Goal: Task Accomplishment & Management: Manage account settings

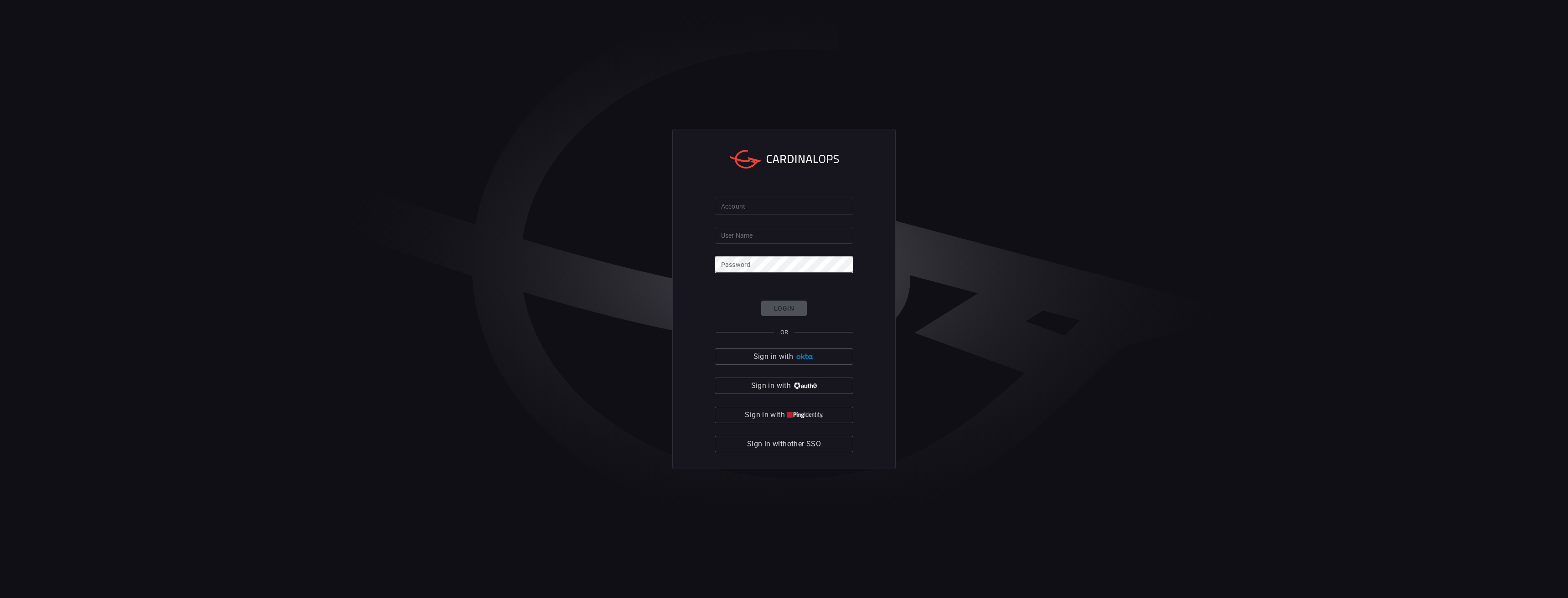
click at [789, 210] on input "Account" at bounding box center [784, 206] width 139 height 17
drag, startPoint x: 823, startPoint y: 238, endPoint x: 828, endPoint y: 236, distance: 5.4
click at [823, 238] on input "User Name" at bounding box center [784, 235] width 139 height 17
type input "enverus"
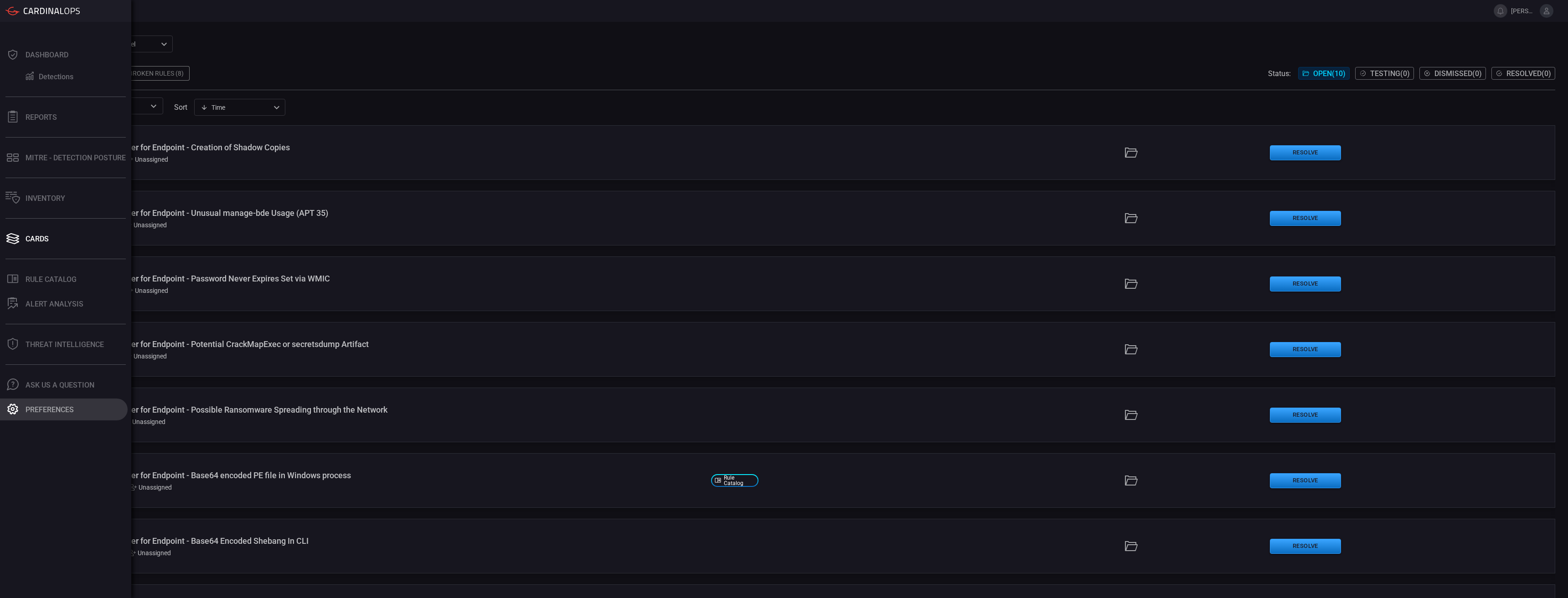
click at [17, 408] on icon at bounding box center [13, 409] width 11 height 11
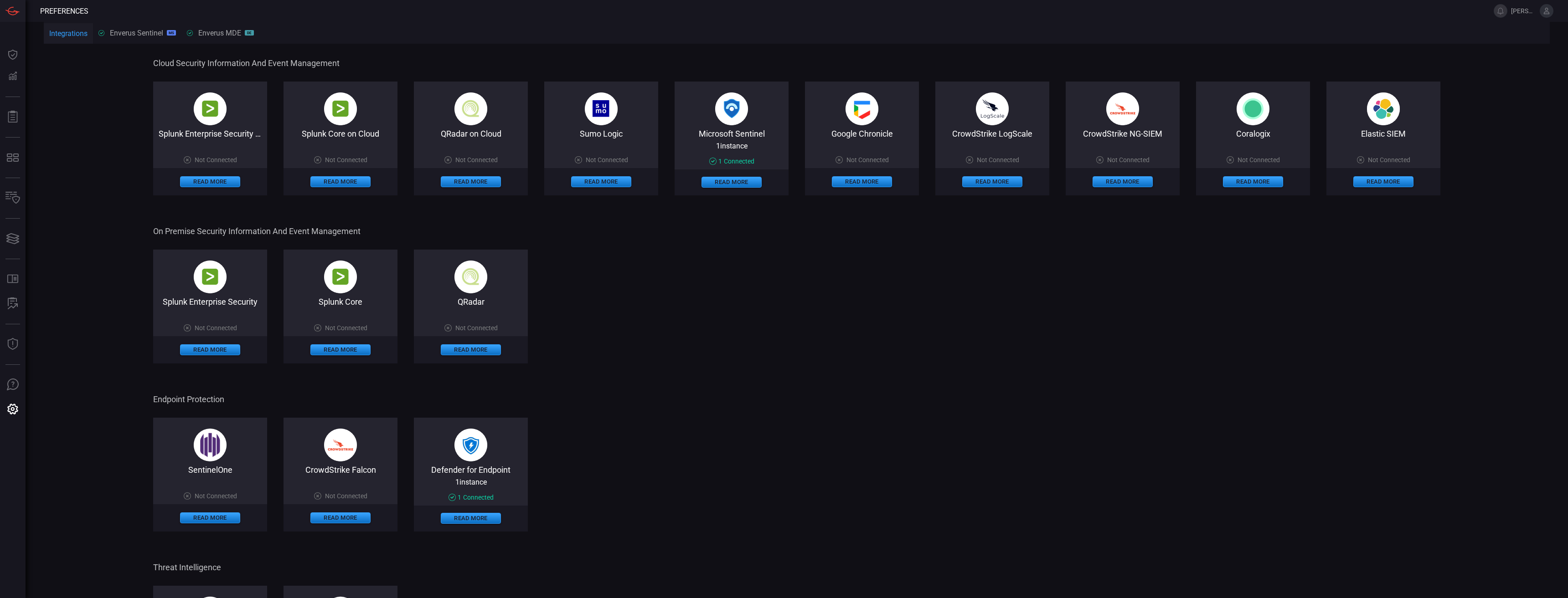
click at [1541, 11] on button at bounding box center [1547, 11] width 13 height 13
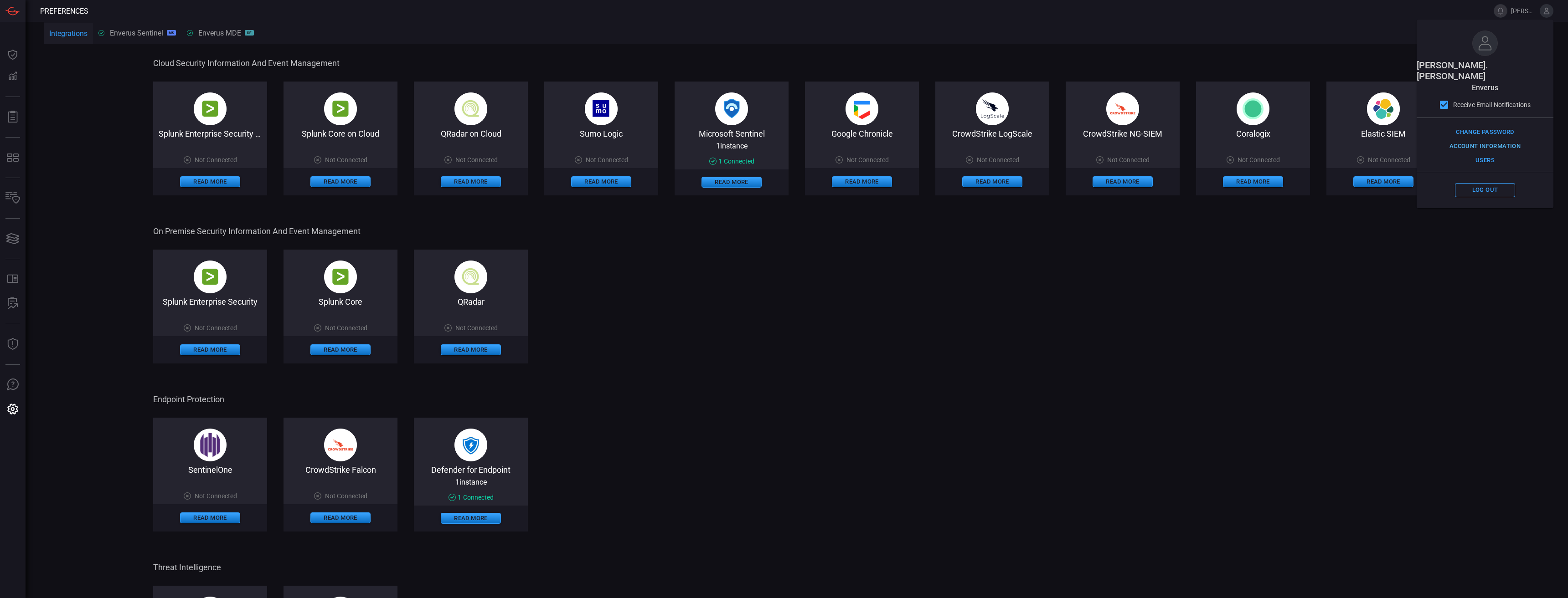
click at [1495, 139] on button "Account Information" at bounding box center [1485, 146] width 75 height 14
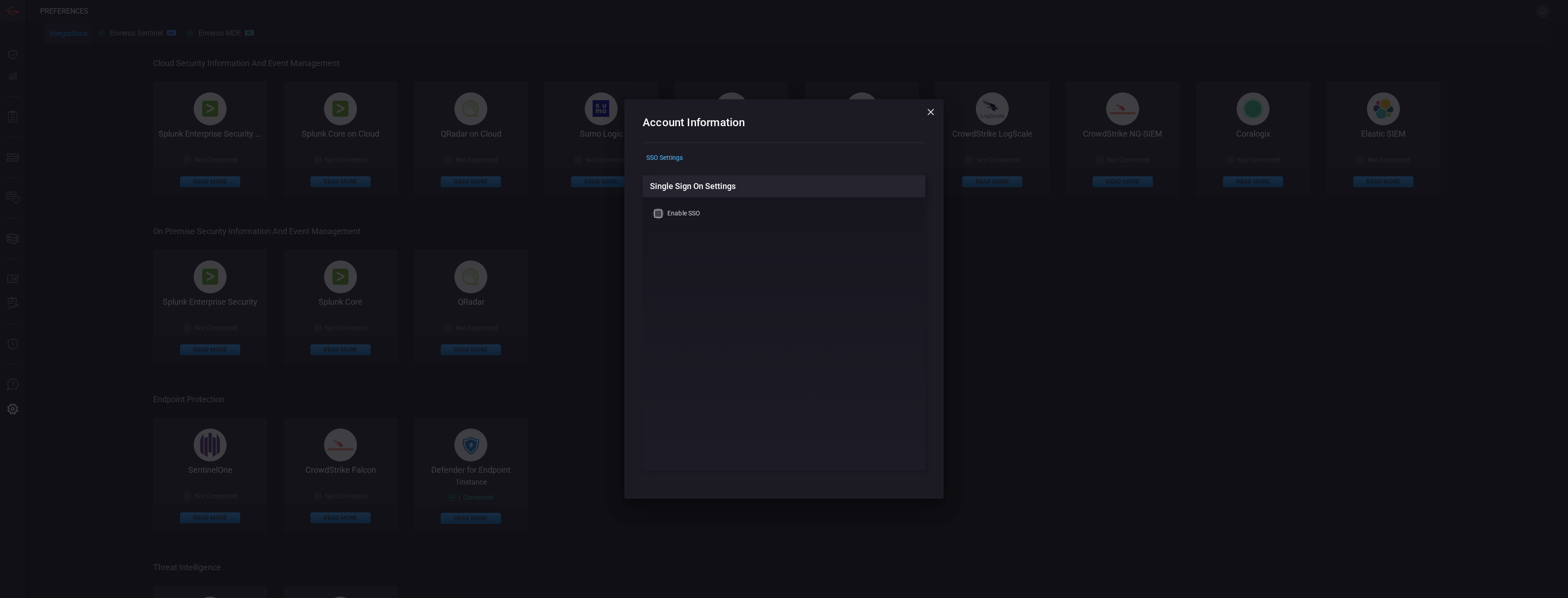
click at [663, 218] on input "Enable SSO" at bounding box center [658, 214] width 11 height 11
checkbox input "true"
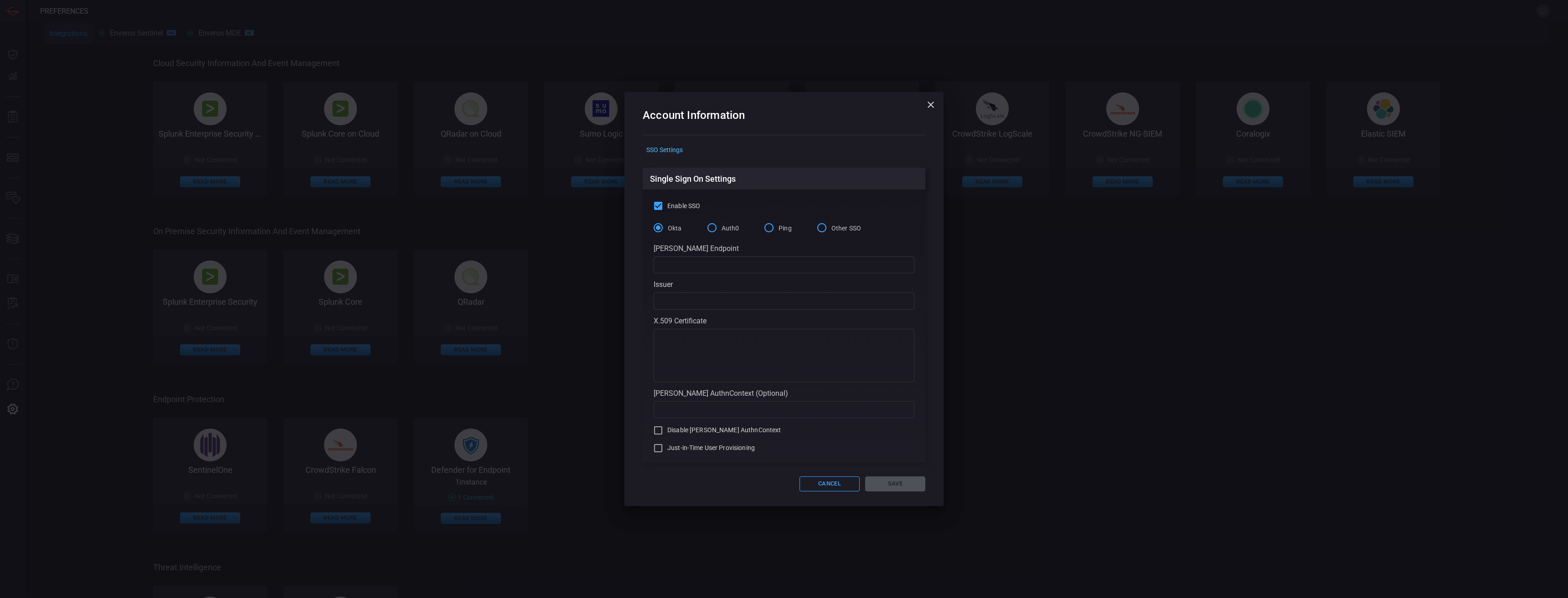
click at [822, 228] on input "Other SSO" at bounding box center [821, 228] width 19 height 19
click at [843, 480] on button "Cancel" at bounding box center [829, 484] width 60 height 15
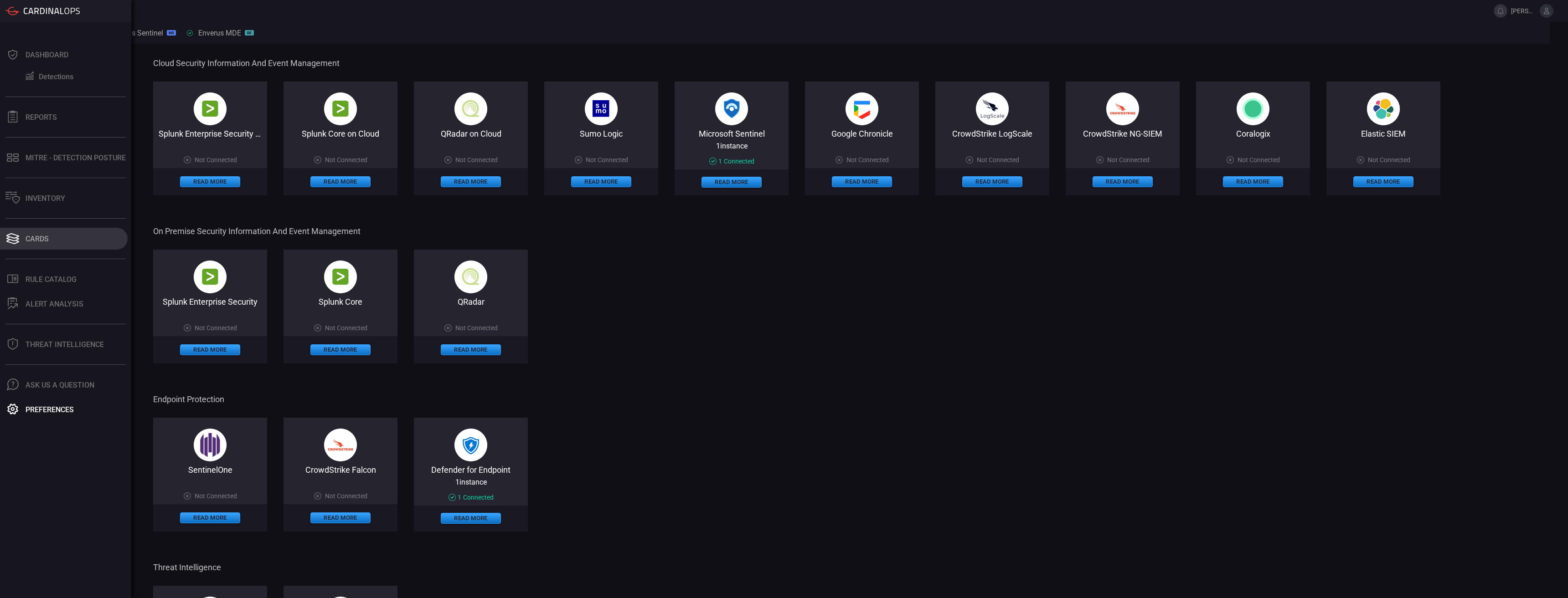
click at [51, 242] on button "Cards" at bounding box center [64, 238] width 128 height 22
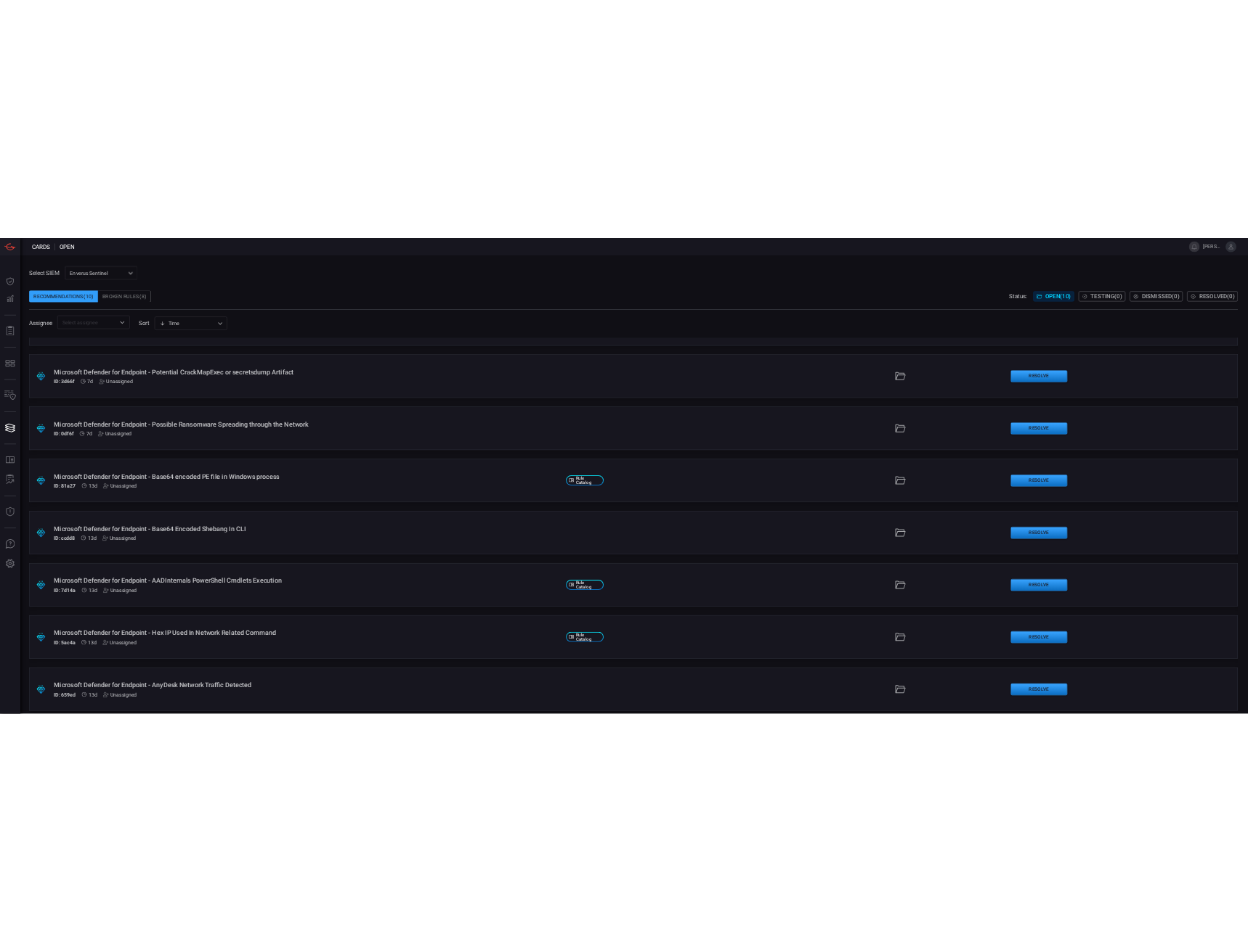
scroll to position [292, 0]
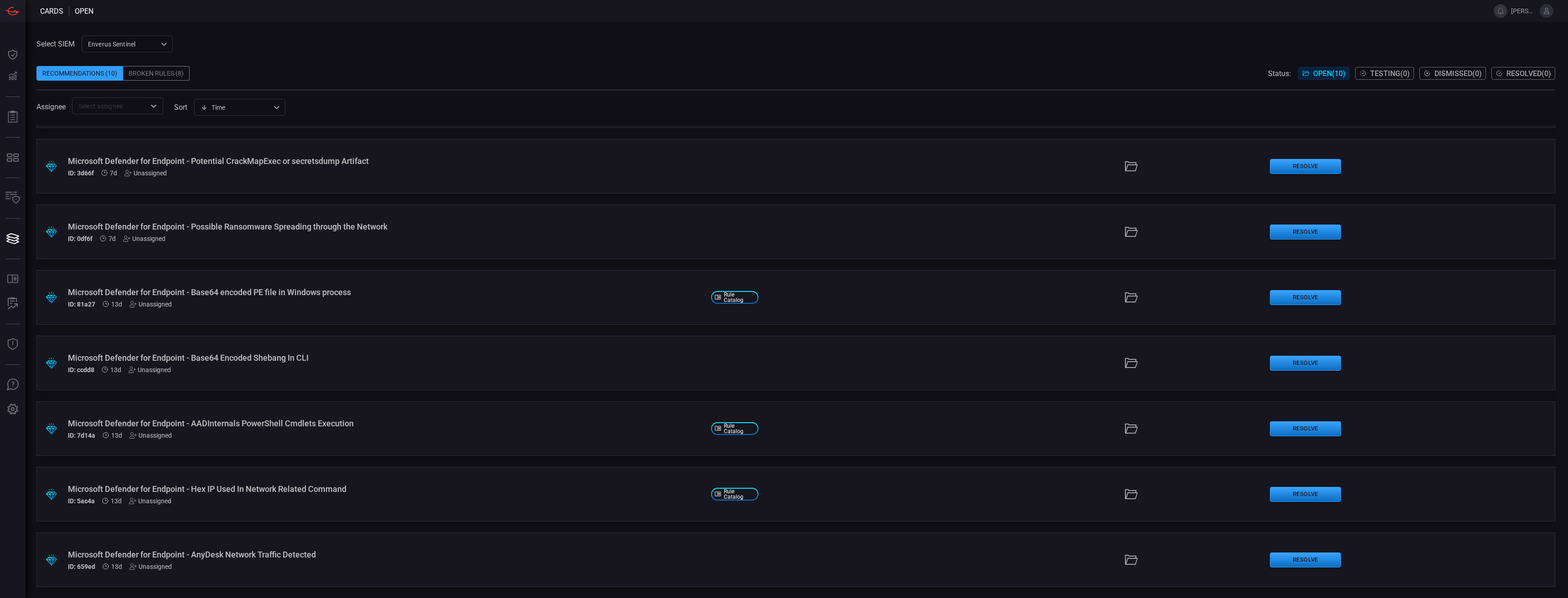
click at [1541, 12] on button at bounding box center [1547, 11] width 13 height 13
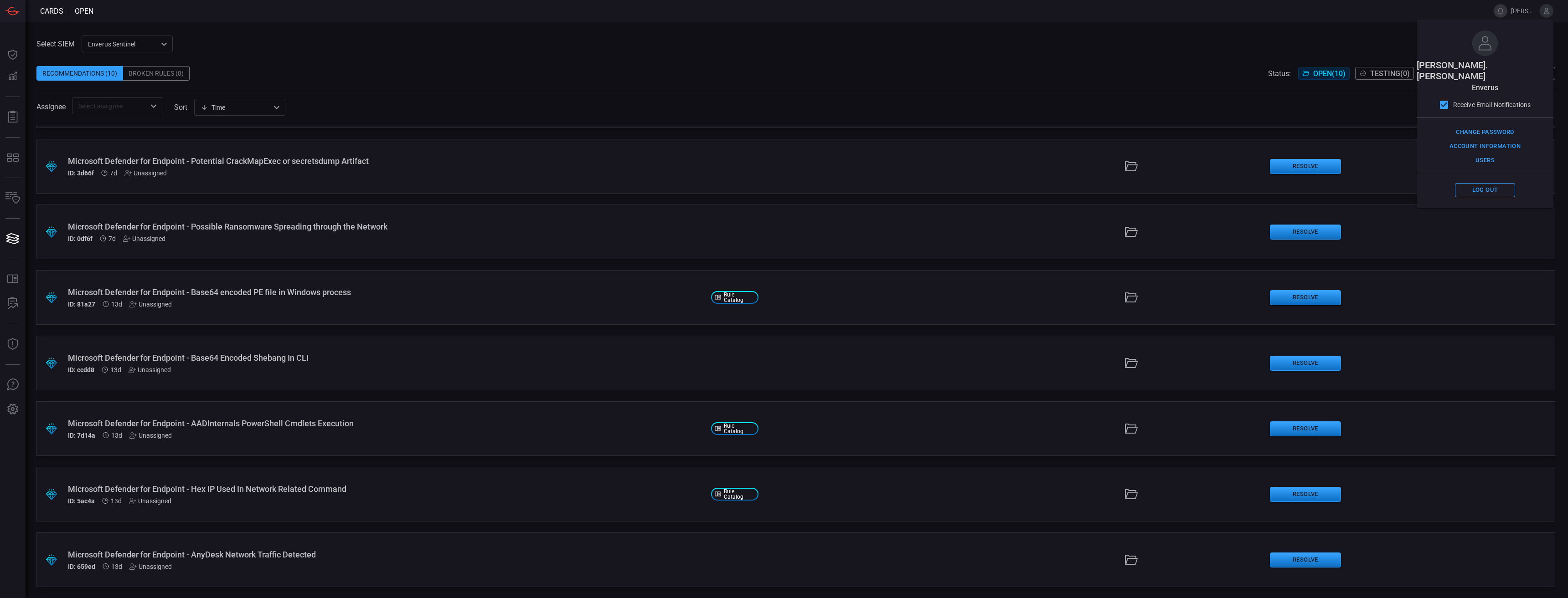
click at [1244, 32] on div "Select SIEM Enverus Sentinel c91b43ff-c123-4683-be2e-f803907a5556 ​ Recommendat…" at bounding box center [797, 310] width 1542 height 576
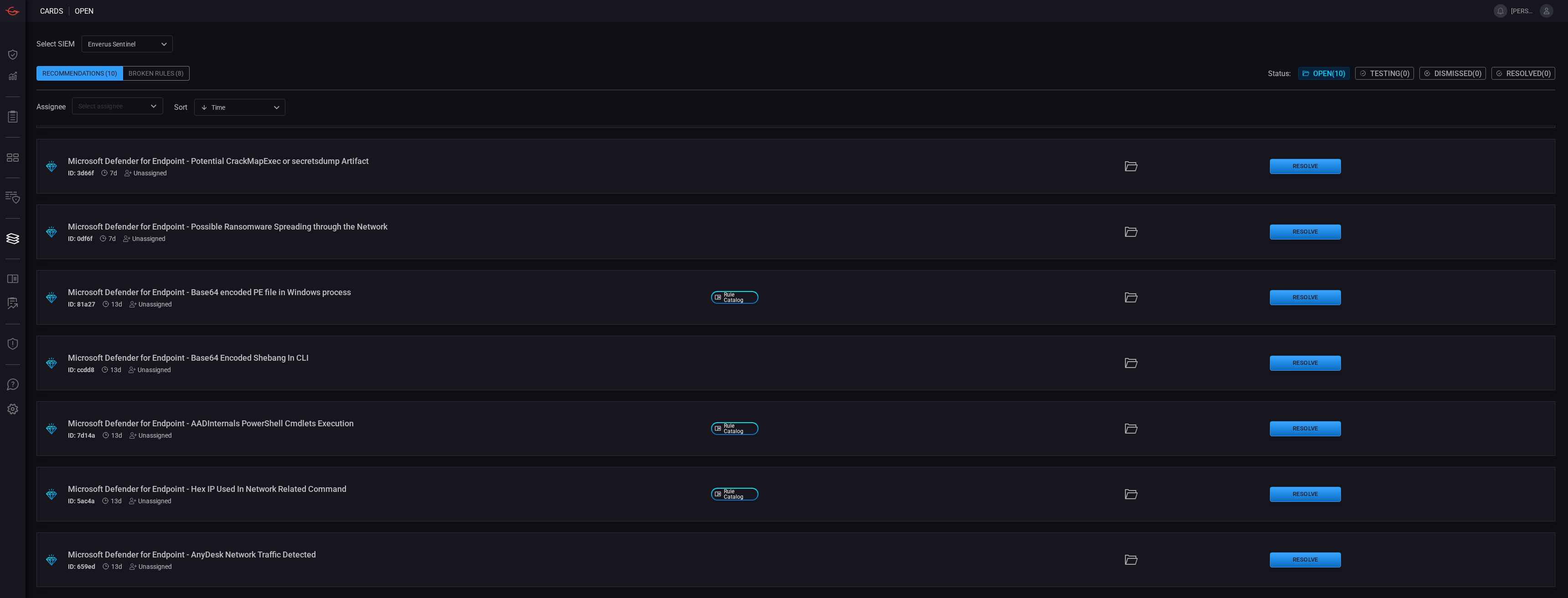
click at [1545, 13] on icon at bounding box center [1546, 10] width 8 height 8
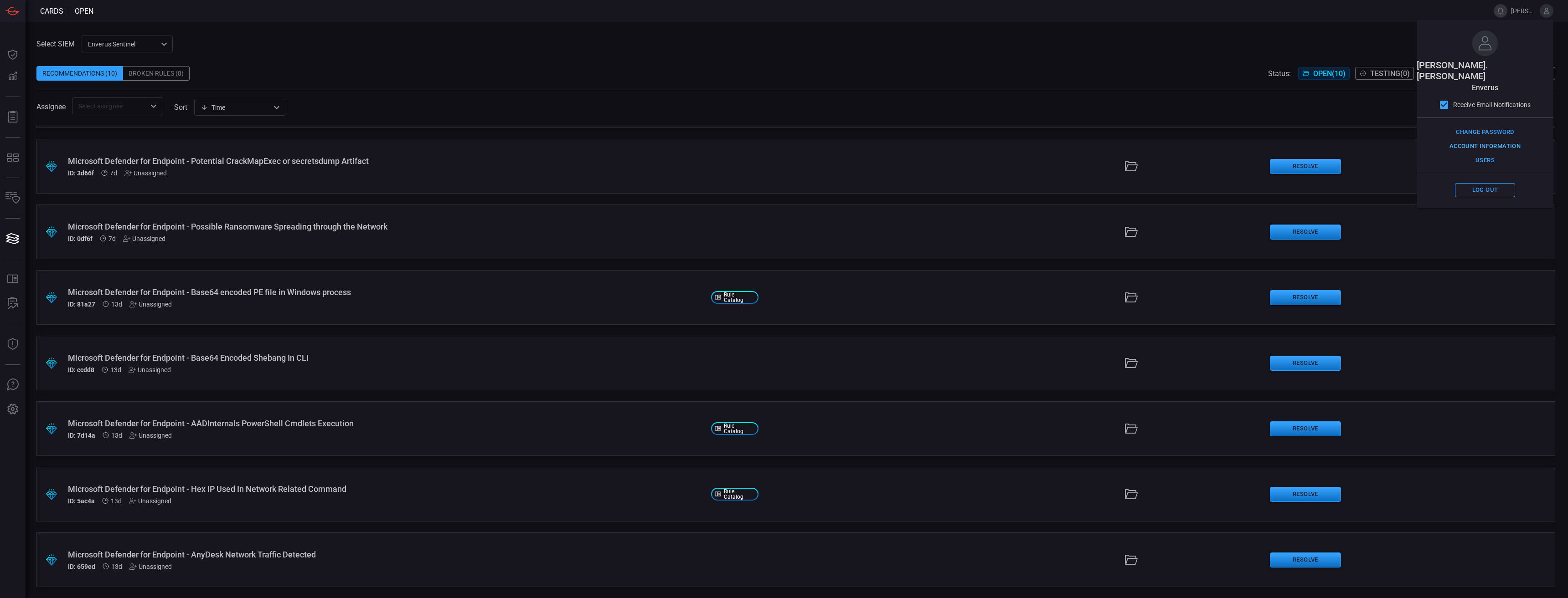
click at [1482, 139] on button "Account Information" at bounding box center [1485, 146] width 75 height 14
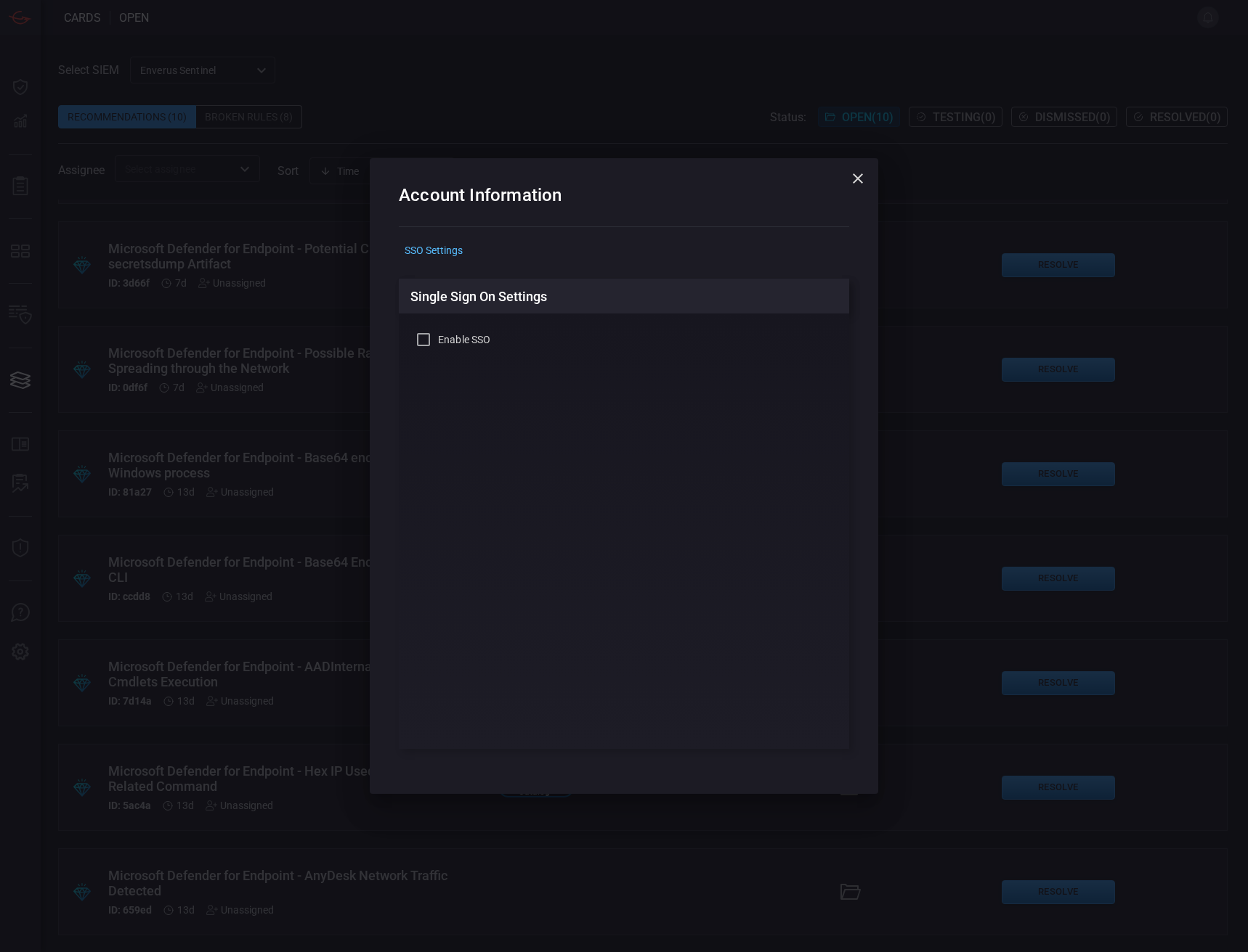
click at [451, 347] on label "Enable SSO" at bounding box center [453, 339] width 76 height 17
click at [432, 347] on input "Enable SSO" at bounding box center [424, 339] width 17 height 17
checkbox input "true"
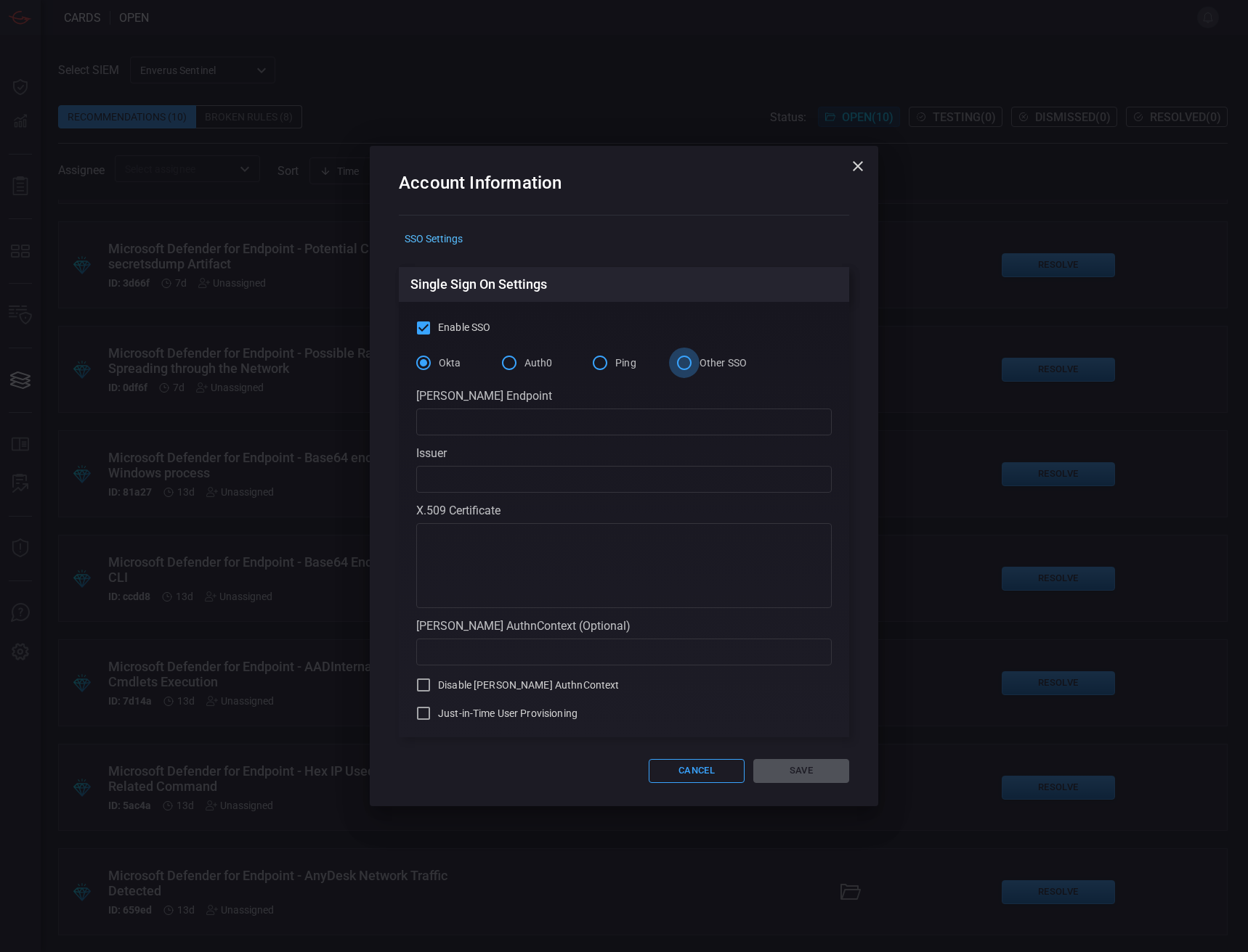
click at [687, 368] on input "Other SSO" at bounding box center [684, 363] width 30 height 30
click at [606, 437] on div "[PERSON_NAME] Endpoint ​ Issuer ​ X.509 Certificate x ​ [PERSON_NAME] AuthnCont…" at bounding box center [624, 555] width 415 height 333
click at [570, 717] on span "Just-in-Time User Provisioning" at bounding box center [508, 714] width 140 height 16
click at [432, 717] on input "Just-in-Time User Provisioning" at bounding box center [424, 714] width 17 height 17
checkbox input "true"
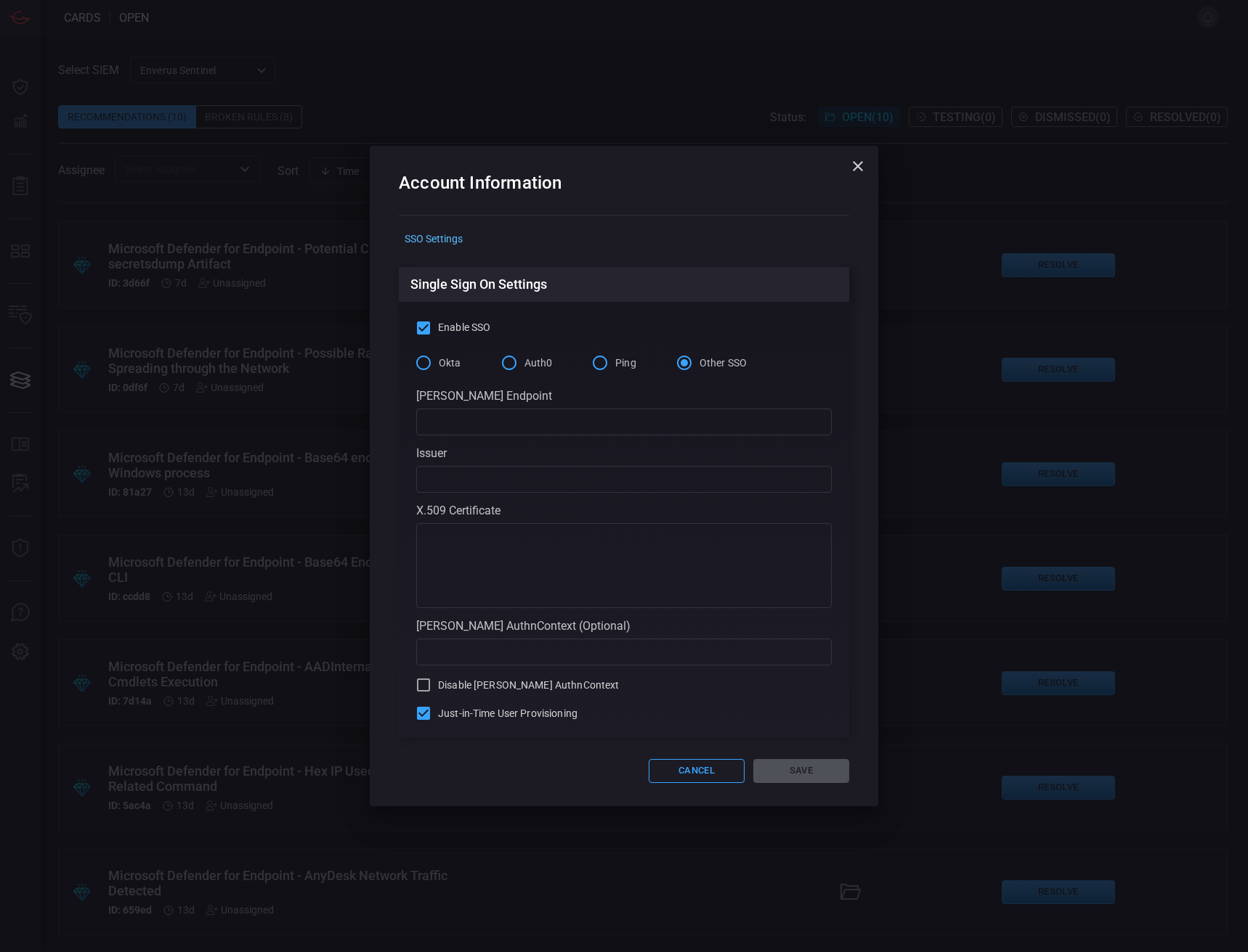
click at [507, 405] on div "[PERSON_NAME] Endpoint ​" at bounding box center [624, 412] width 415 height 47
click at [507, 412] on input "text" at bounding box center [624, 423] width 415 height 27
paste input "[URL][DOMAIN_NAME]"
type input "[URL][DOMAIN_NAME]"
click at [504, 475] on input "text" at bounding box center [624, 480] width 415 height 27
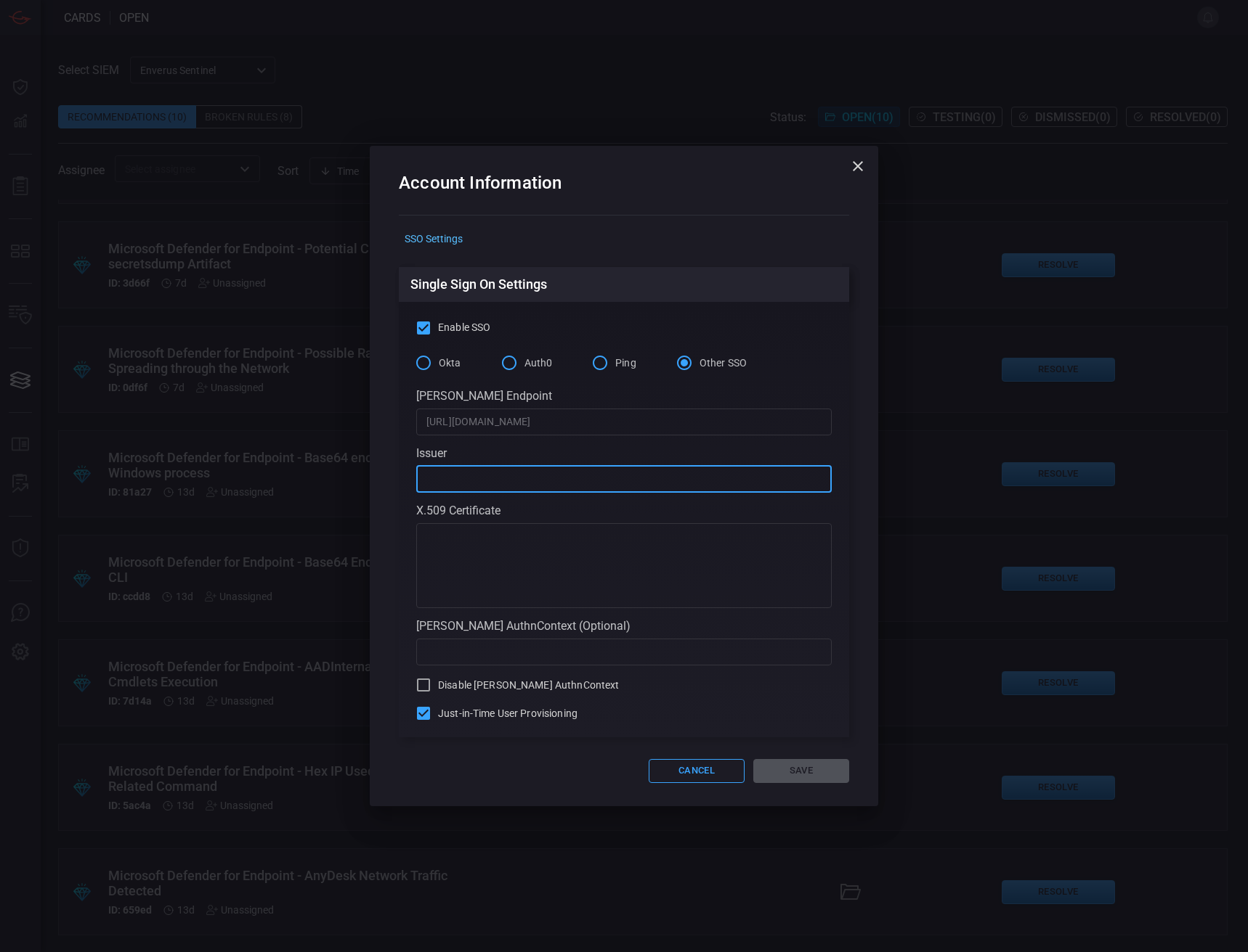
paste input "[URL][DOMAIN_NAME]"
type input "[URL][DOMAIN_NAME]"
drag, startPoint x: 535, startPoint y: 566, endPoint x: 611, endPoint y: 613, distance: 89.4
click at [535, 566] on textarea at bounding box center [624, 566] width 395 height 73
paste textarea "-----BEGIN CERTIFICATE----- MIIC8DCCAdigAwIBAgIQXg1eu2kdjZ5LB/upP8xdUjANBgkqhki…"
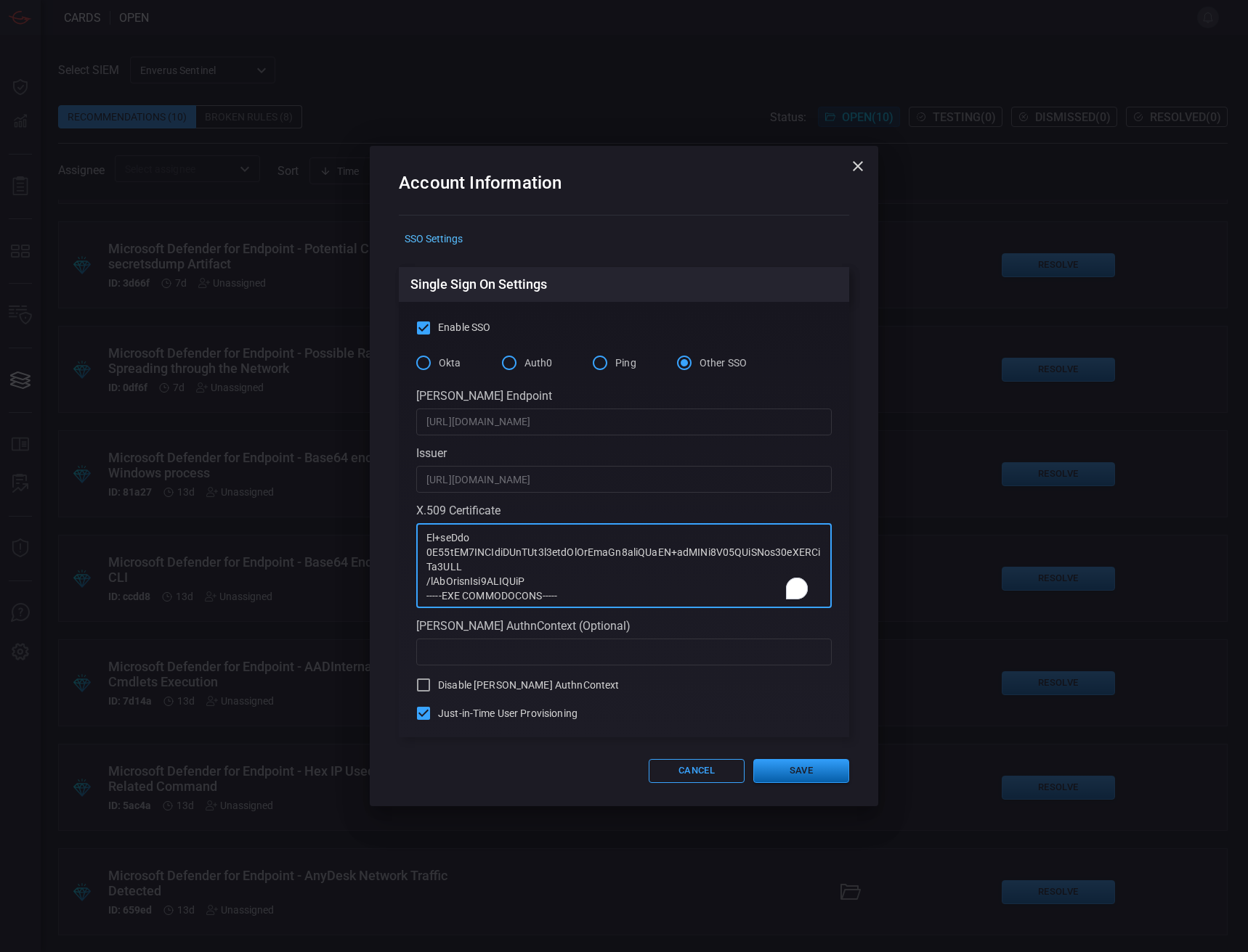
scroll to position [350, 0]
type textarea "-----BEGIN CERTIFICATE----- MIIC8DCCAdigAwIBAgIQXg1eu2kdjZ5LB/upP8xdUjANBgkqhki…"
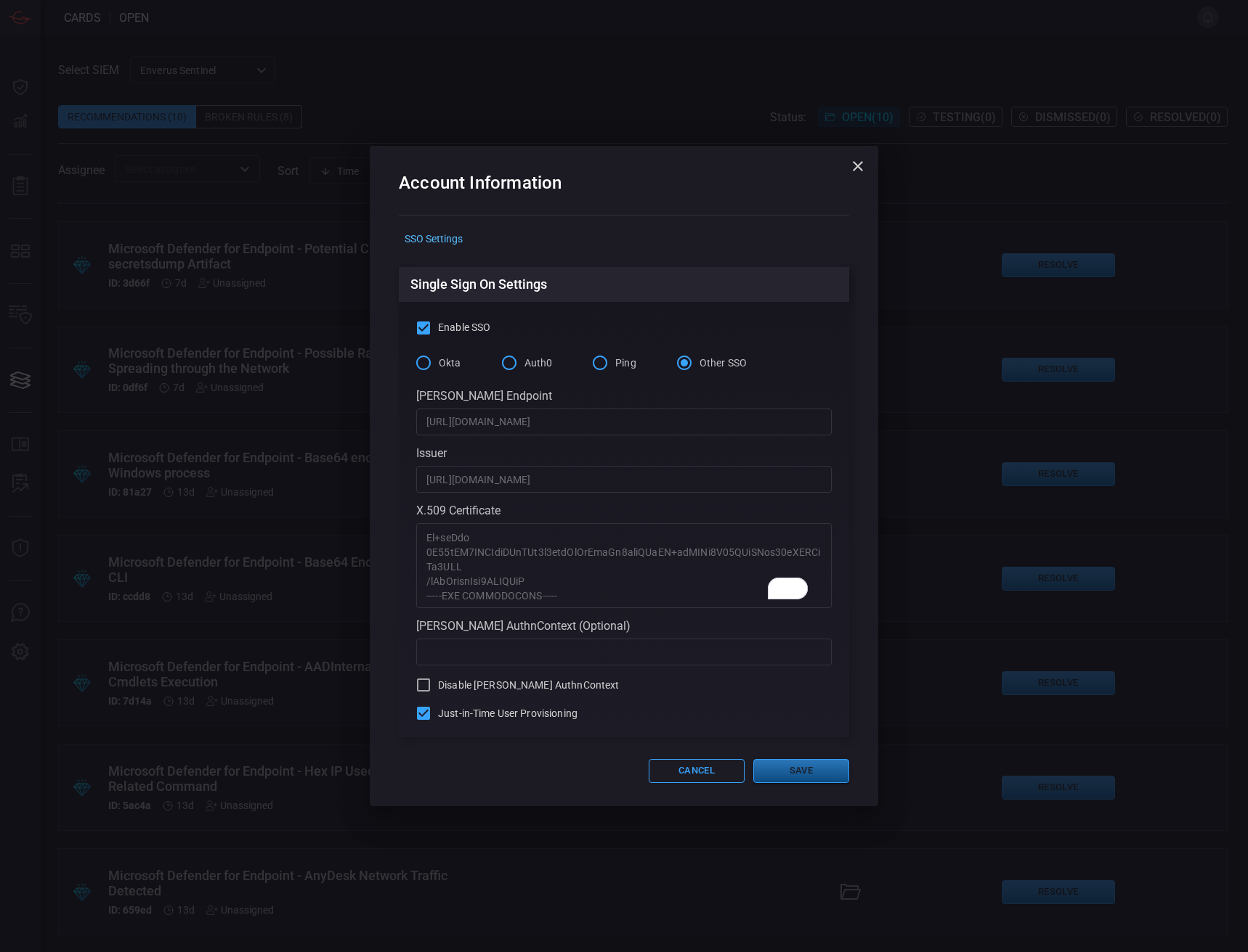
click at [795, 768] on button "Save" at bounding box center [801, 771] width 96 height 24
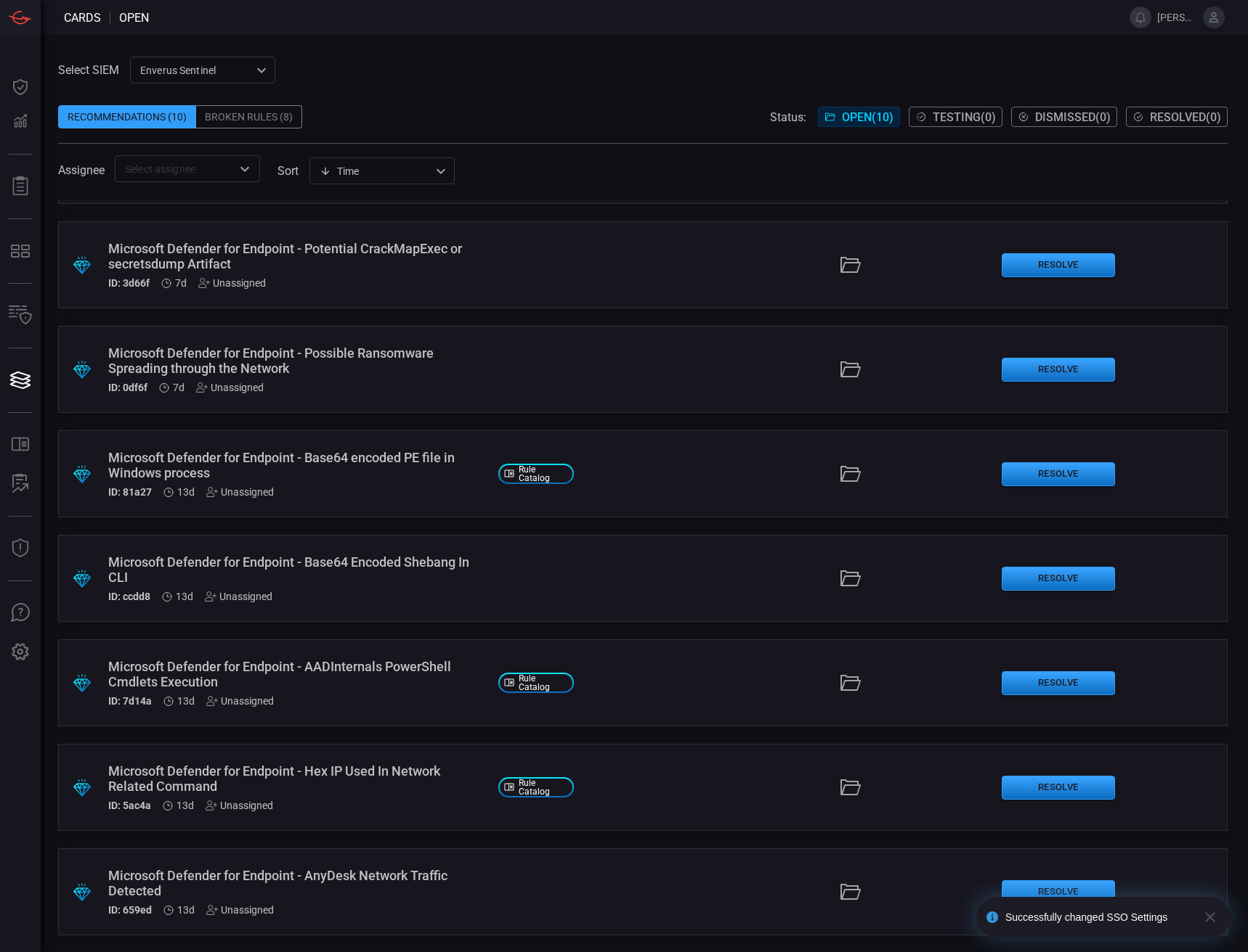
click at [618, 53] on div "Select SIEM Enverus Sentinel c91b43ff-c123-4683-be2e-f803907a5556 ​ Recommendat…" at bounding box center [644, 493] width 1207 height 918
click at [1213, 19] on icon at bounding box center [1213, 16] width 13 height 13
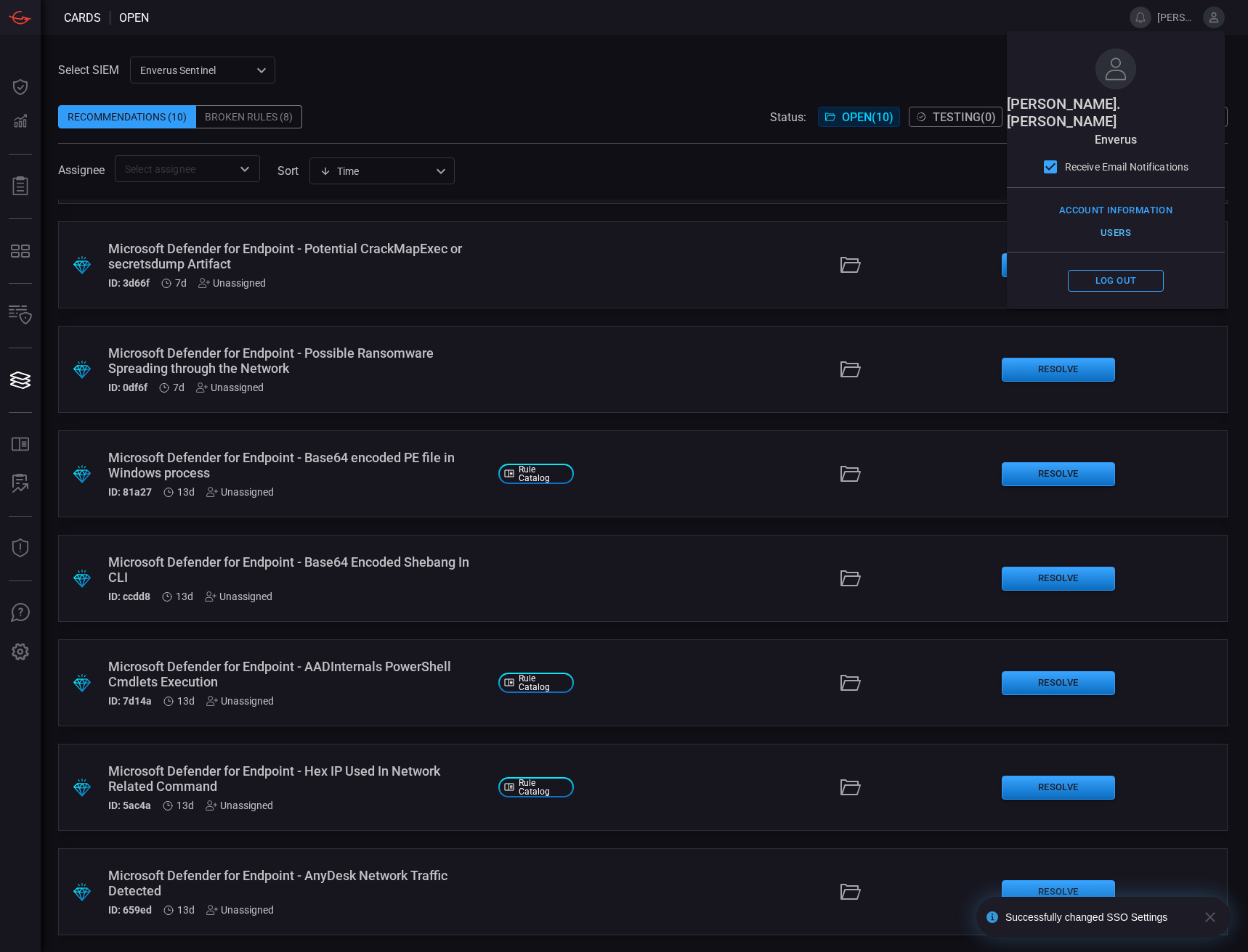
click at [1122, 222] on button "Users" at bounding box center [1115, 233] width 96 height 22
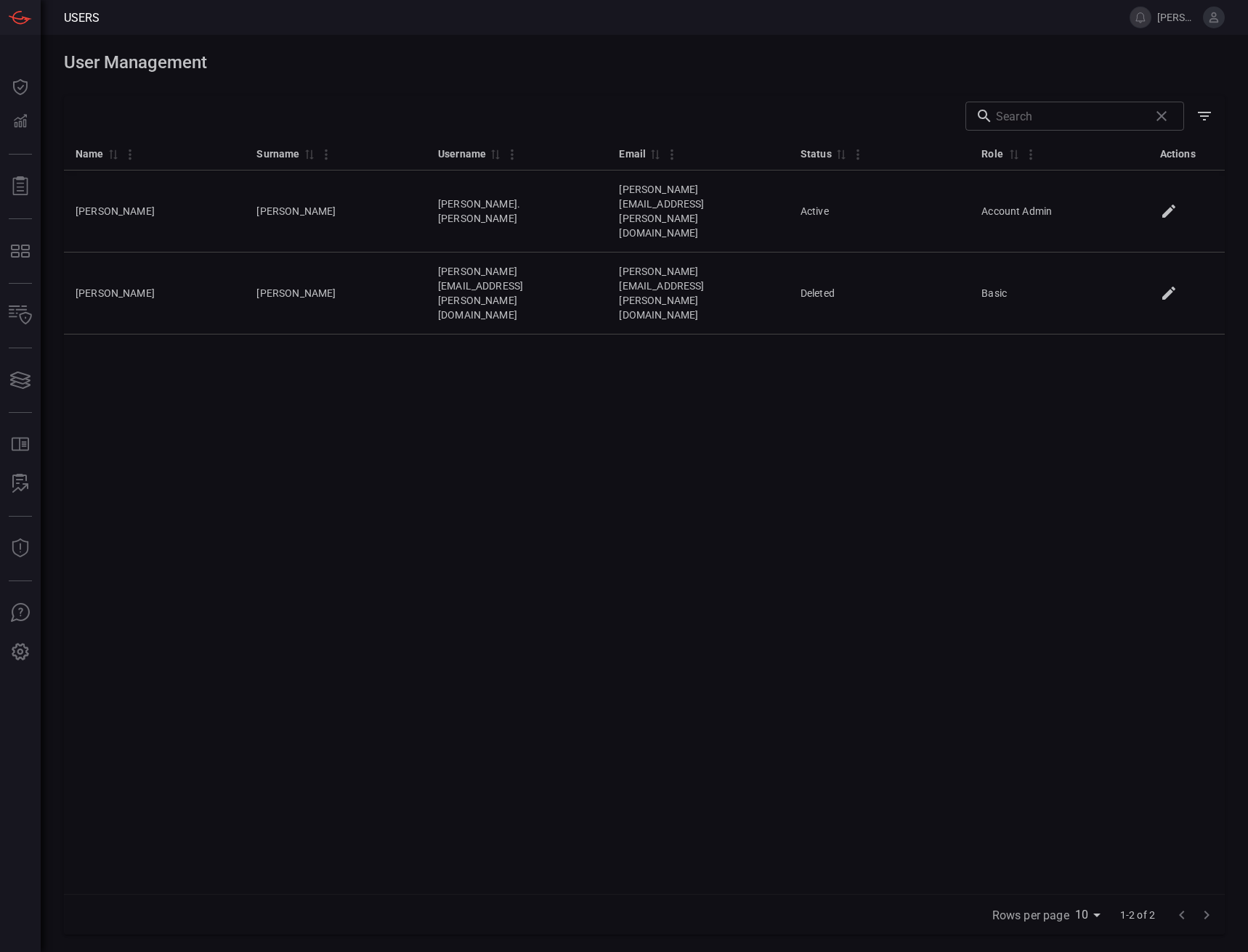
click at [1054, 308] on div "Name 0 Surname 0 Username 0 Email 0 Status 0 Role 0 Actions [PERSON_NAME] [PERS…" at bounding box center [644, 516] width 1161 height 758
click at [567, 381] on div "Name 0 Surname 0 Username 0 Email 0 Status 0 Role 0 Actions [PERSON_NAME] [PERS…" at bounding box center [644, 516] width 1161 height 758
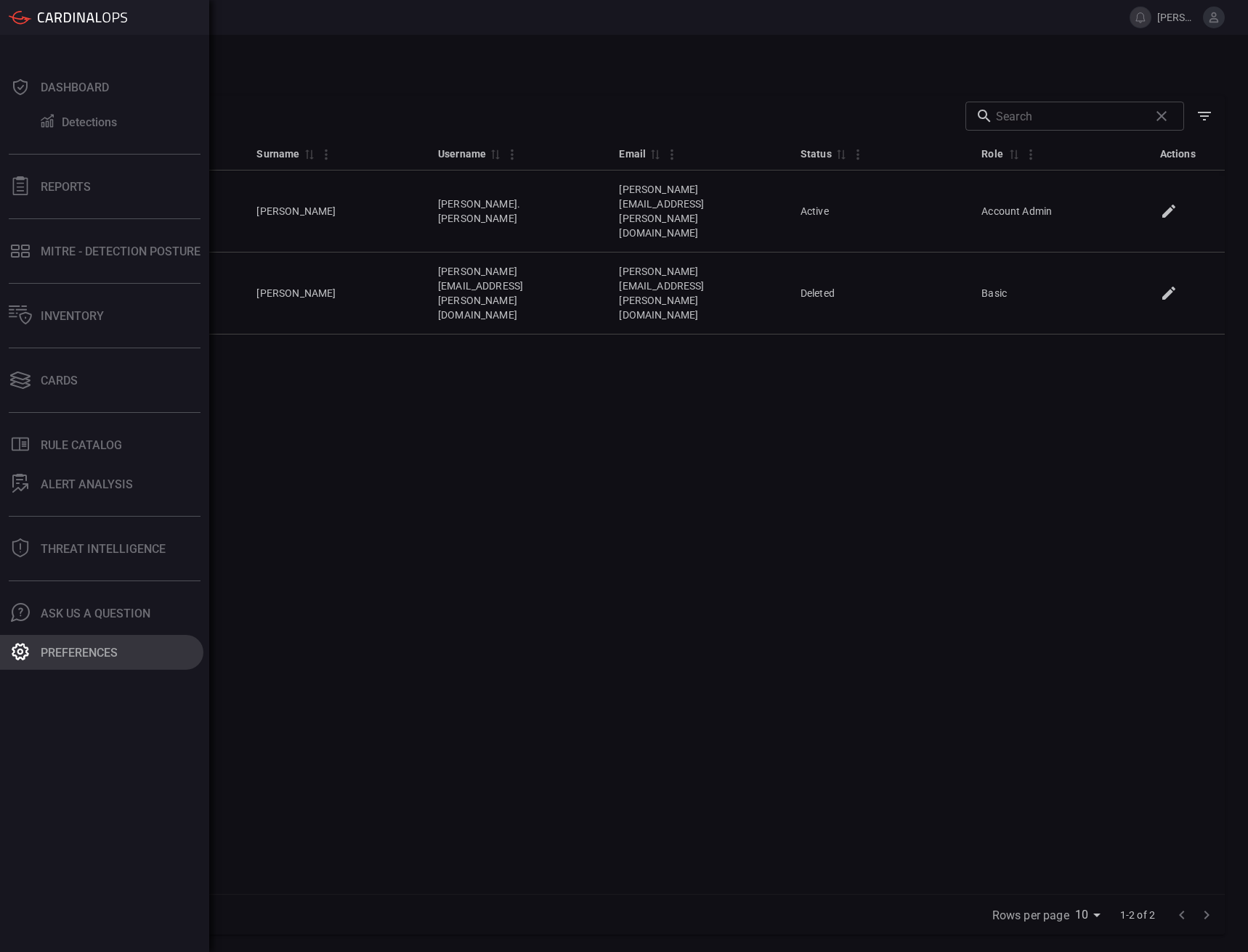
click at [48, 650] on div "Preferences" at bounding box center [79, 652] width 77 height 14
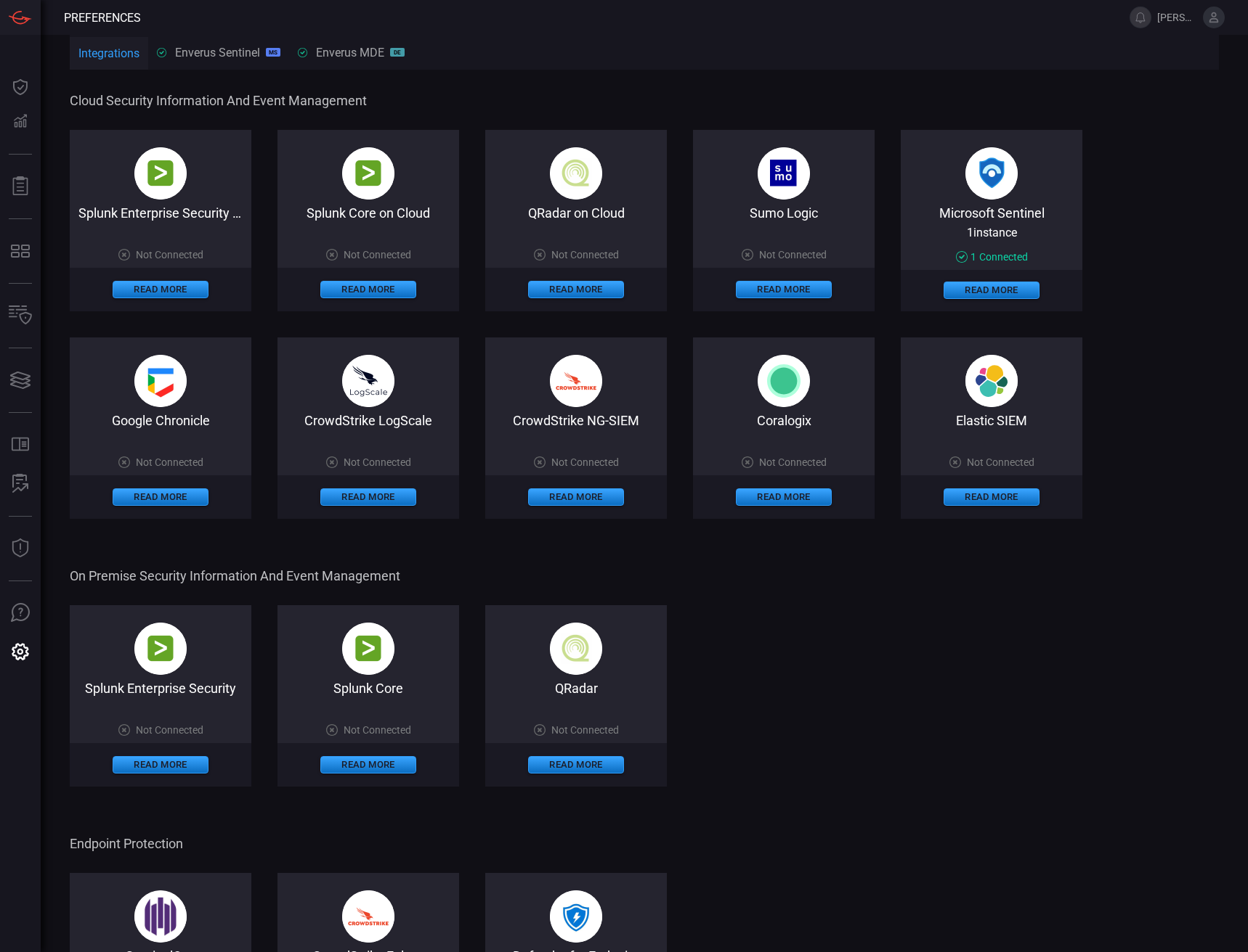
click at [1168, 13] on span "[PERSON_NAME].[PERSON_NAME]" at bounding box center [1176, 17] width 40 height 12
click at [1216, 24] on button at bounding box center [1213, 17] width 21 height 21
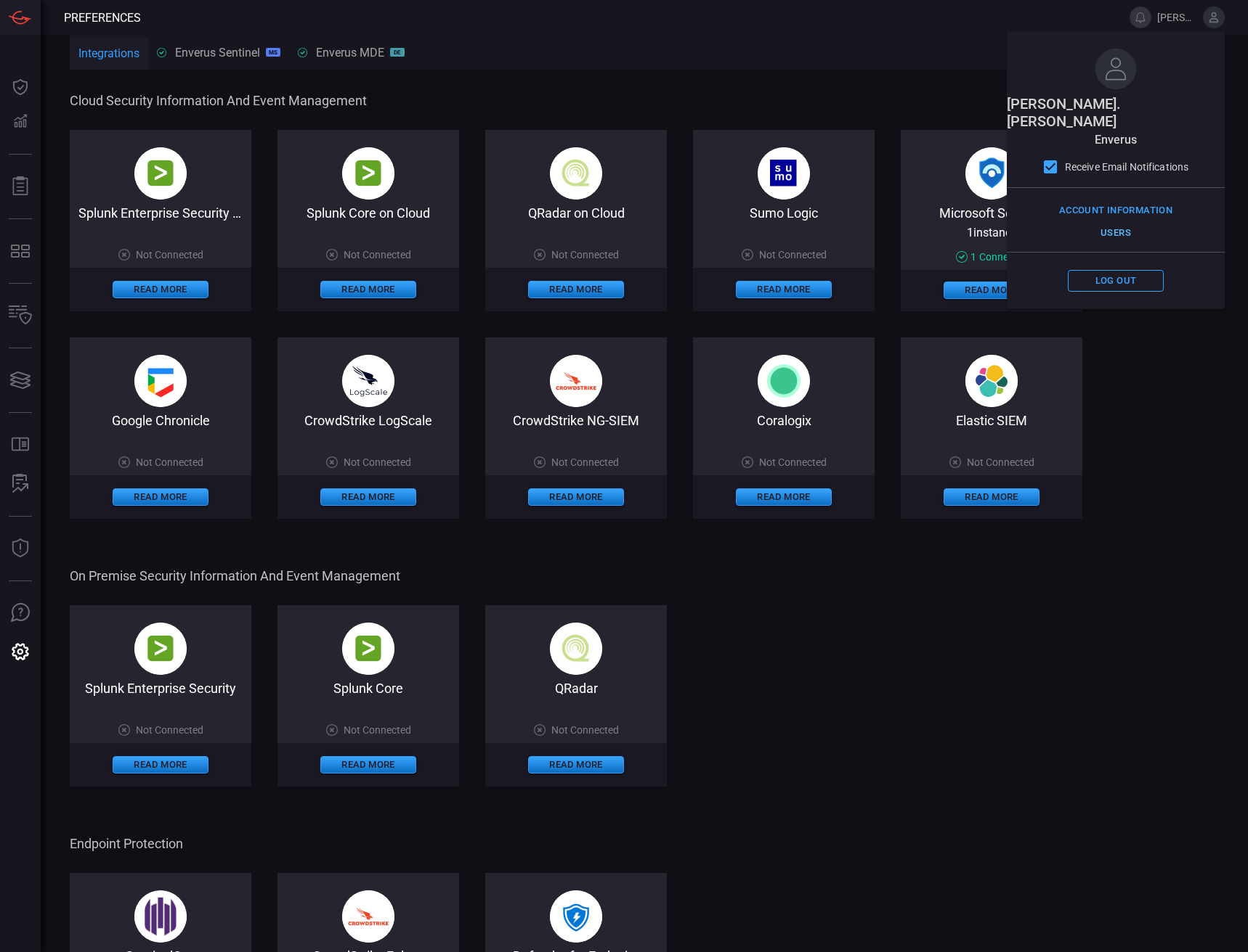
click at [1126, 222] on button "Users" at bounding box center [1115, 233] width 96 height 22
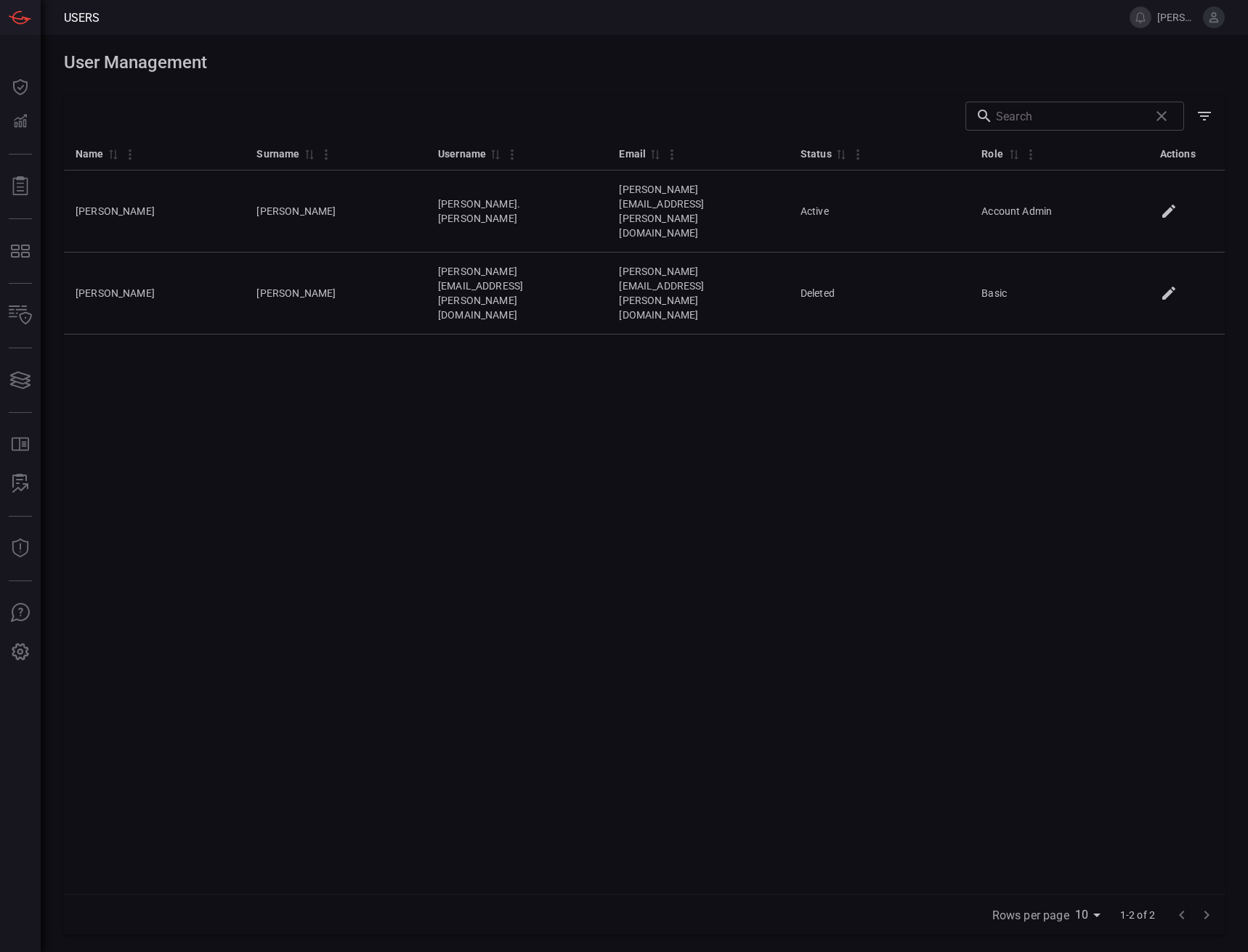
drag, startPoint x: 1113, startPoint y: 141, endPoint x: 1111, endPoint y: 127, distance: 14.1
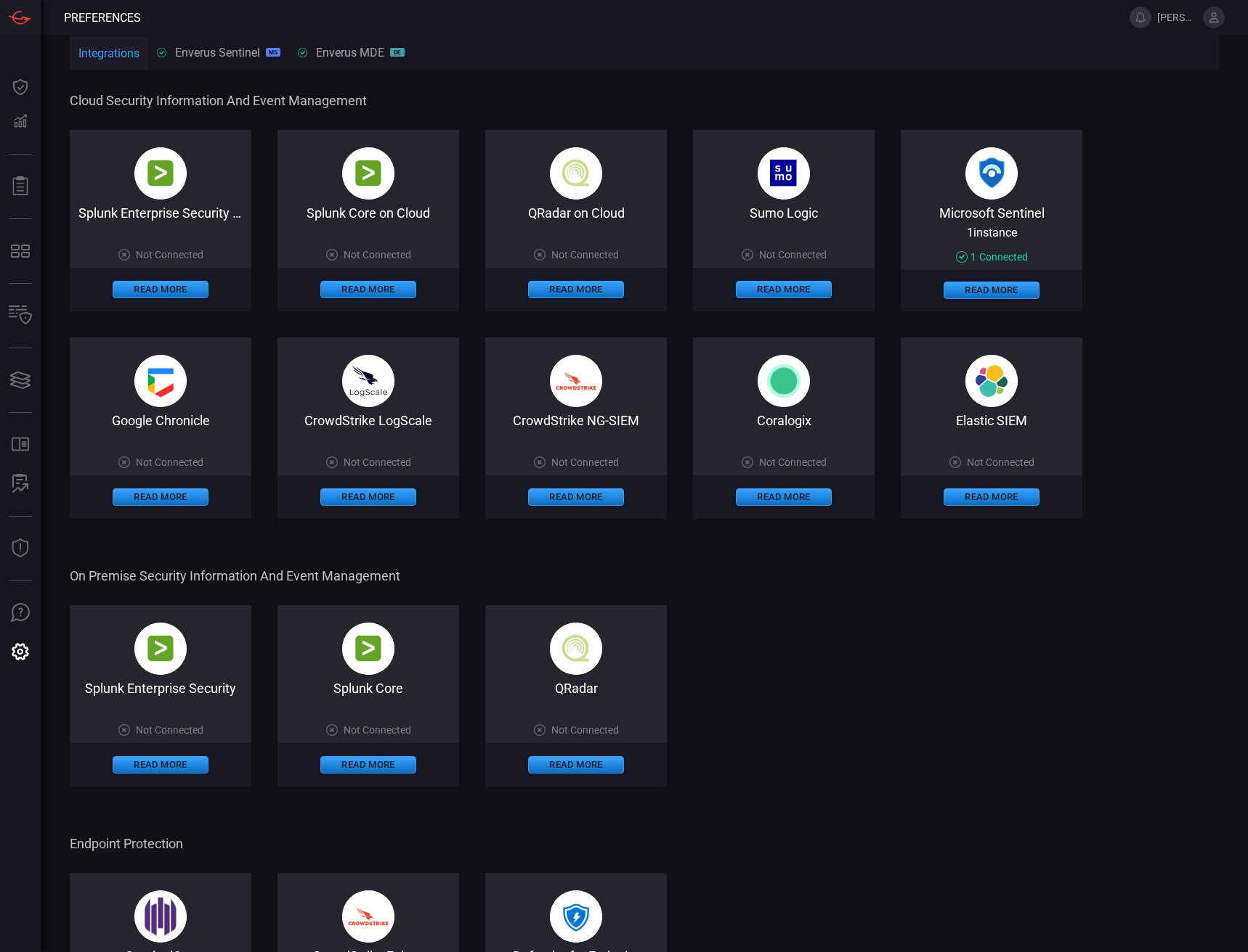
click at [1203, 27] on span "[PERSON_NAME].[PERSON_NAME]" at bounding box center [1191, 17] width 68 height 21
click at [1209, 18] on icon at bounding box center [1213, 16] width 13 height 13
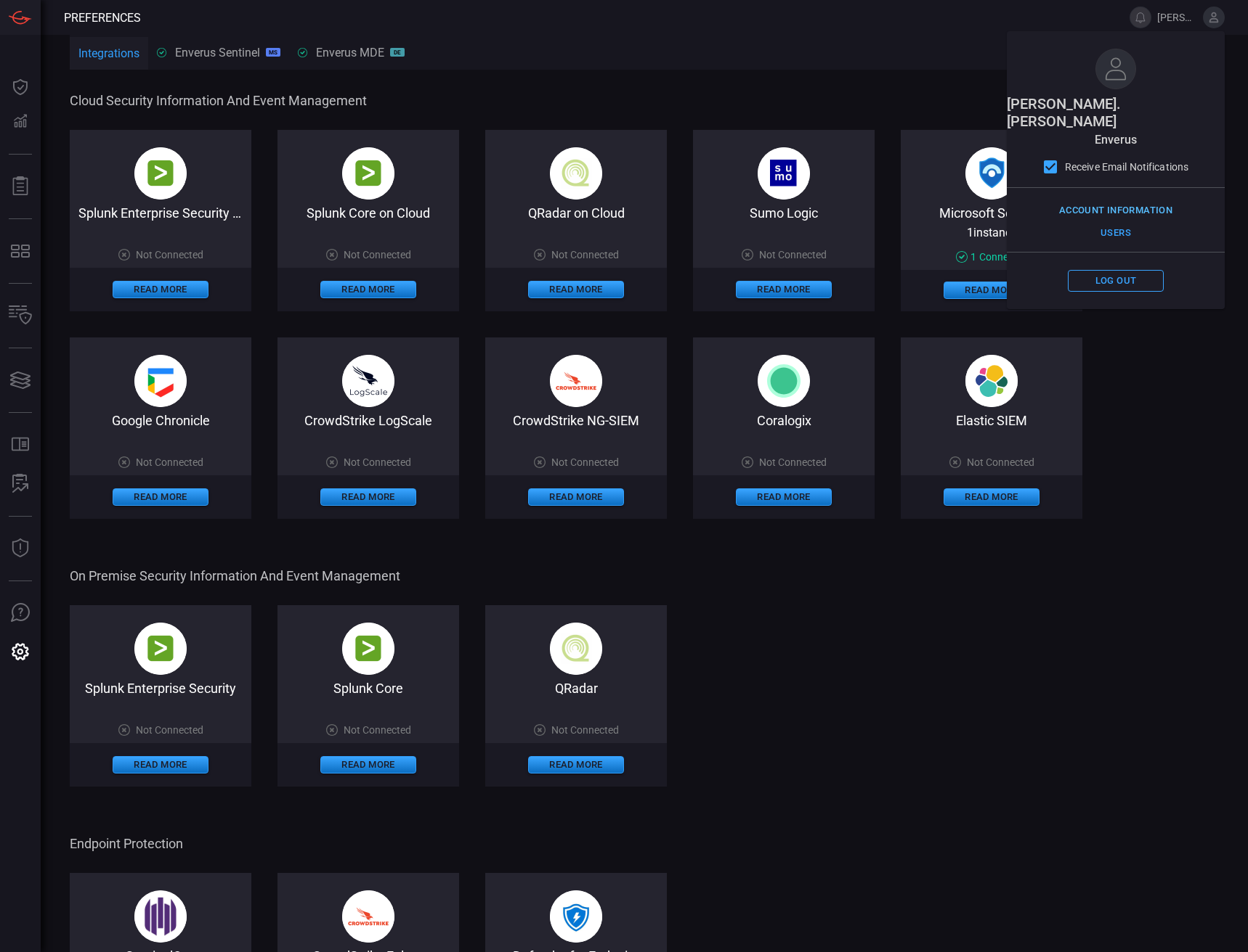
click at [1116, 200] on button "Account Information" at bounding box center [1115, 210] width 120 height 22
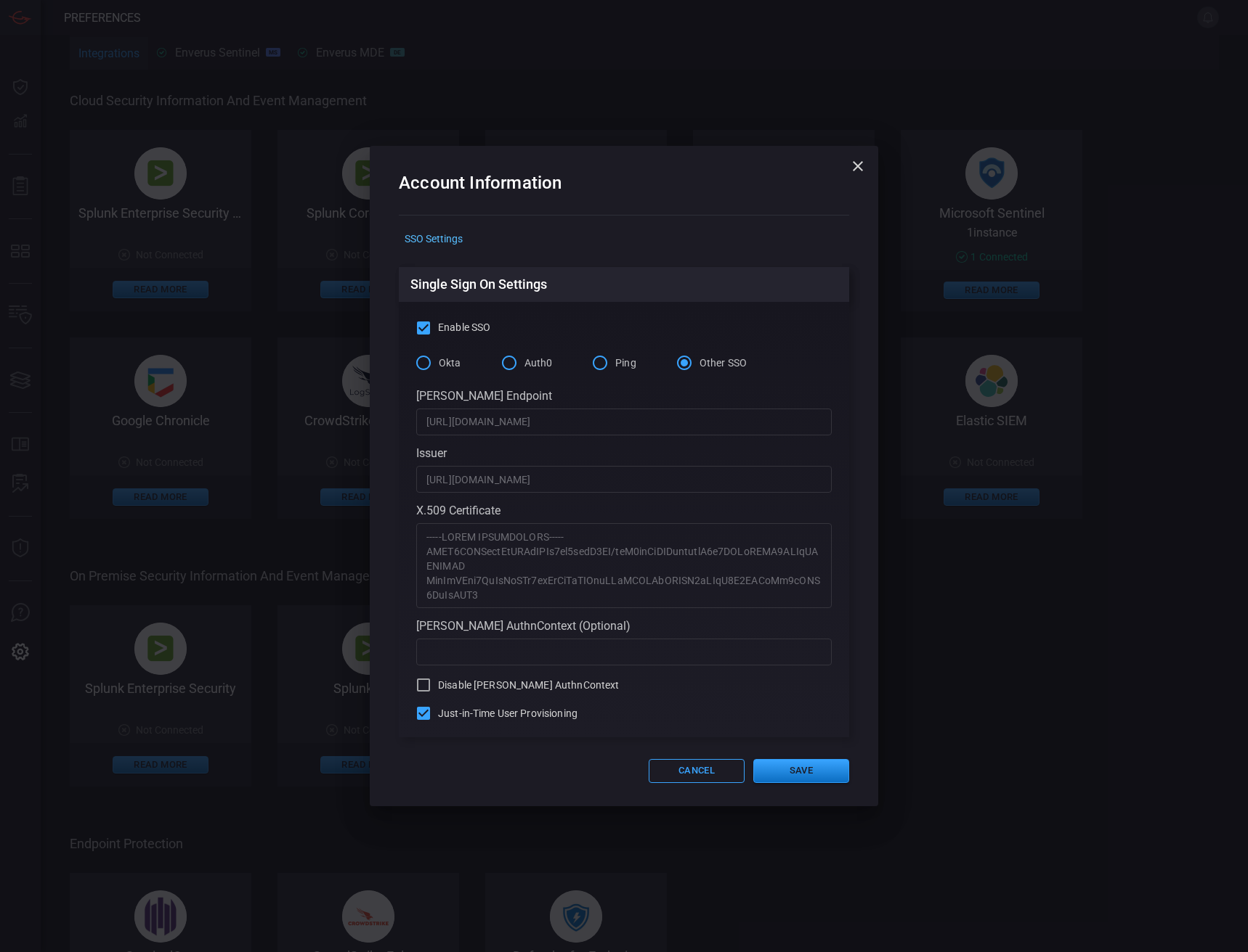
click at [436, 232] on div "SSO Settings" at bounding box center [624, 238] width 450 height 22
click at [693, 768] on button "Cancel" at bounding box center [696, 771] width 96 height 24
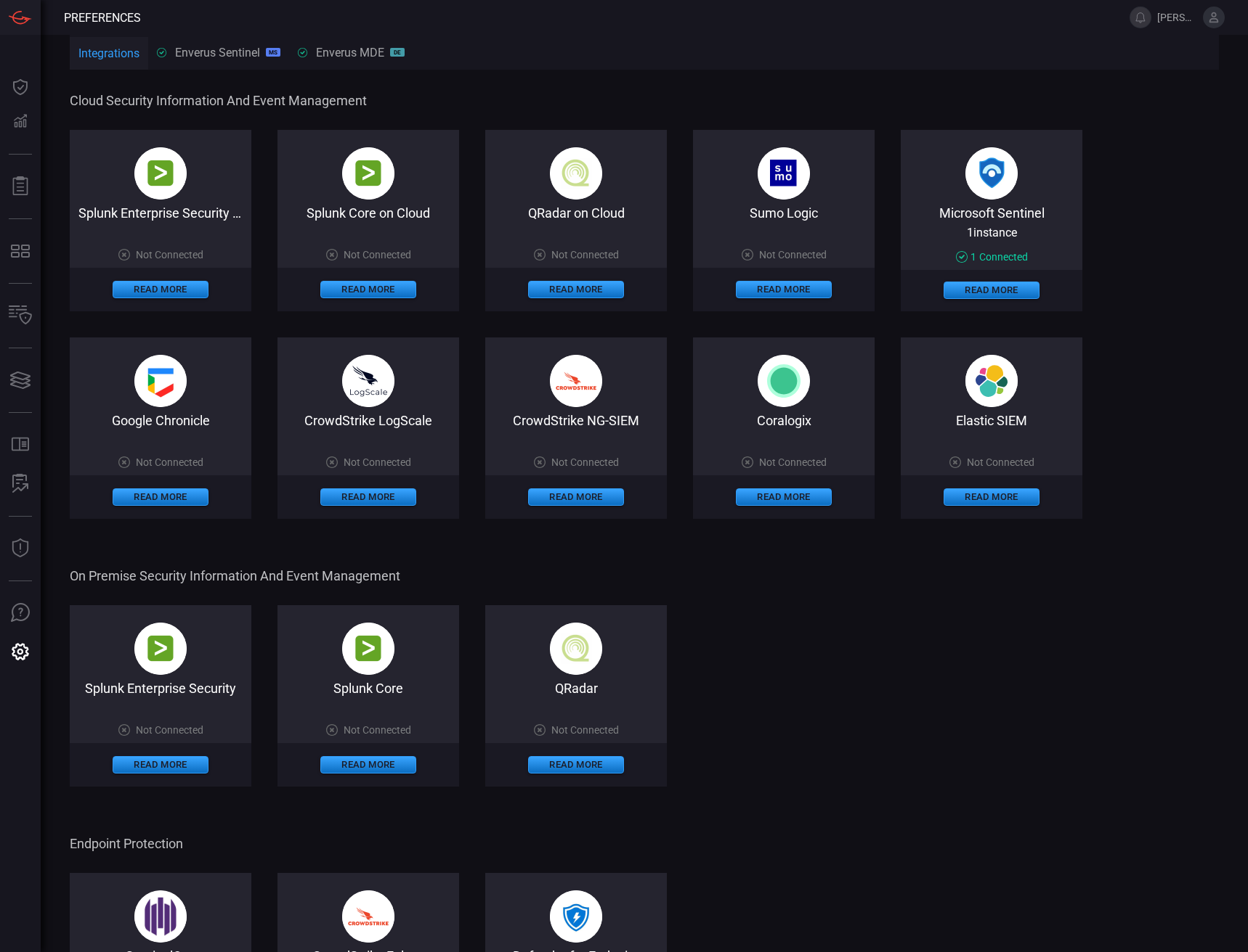
click at [1216, 18] on icon at bounding box center [1213, 16] width 13 height 13
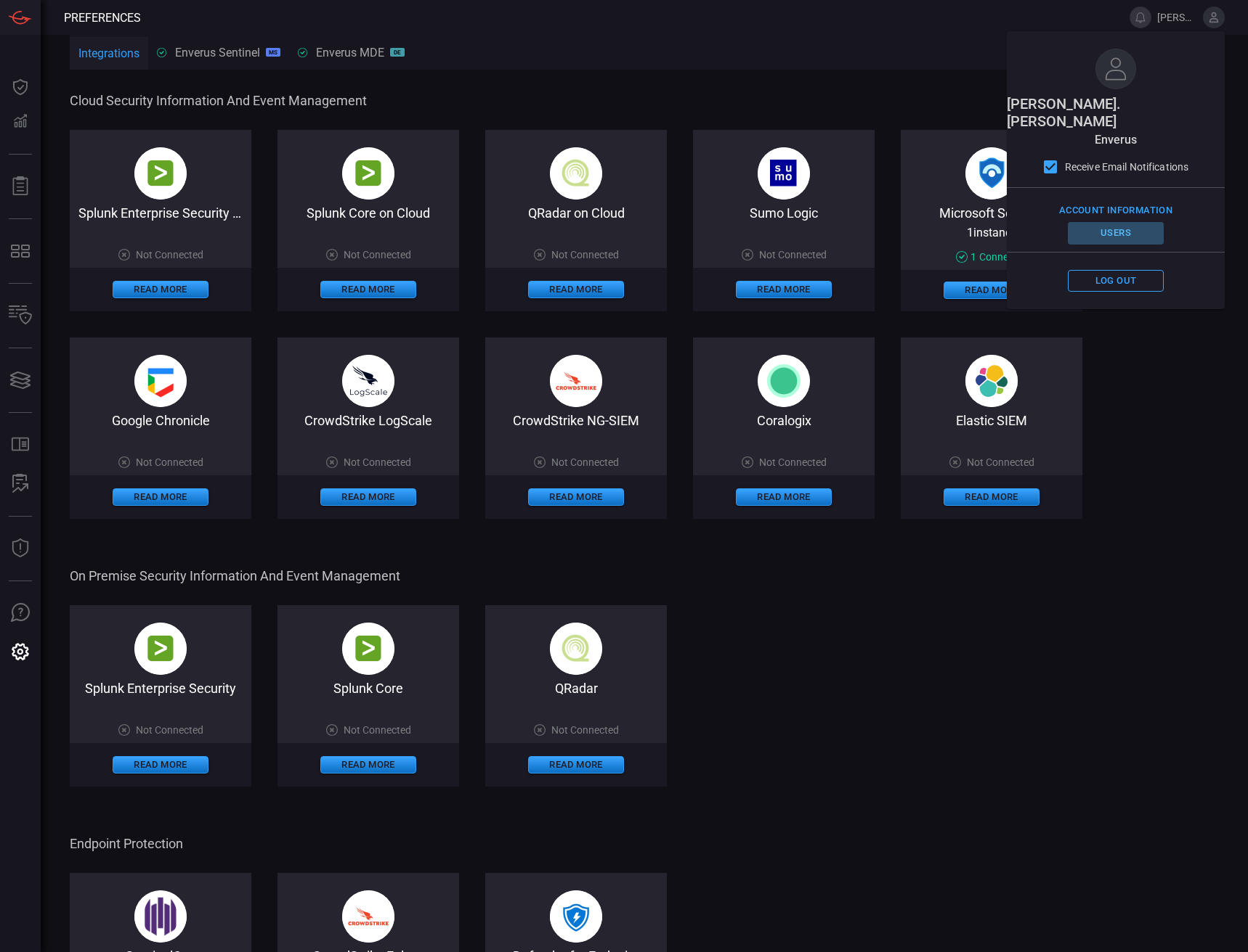
click at [1120, 222] on button "Users" at bounding box center [1115, 233] width 96 height 22
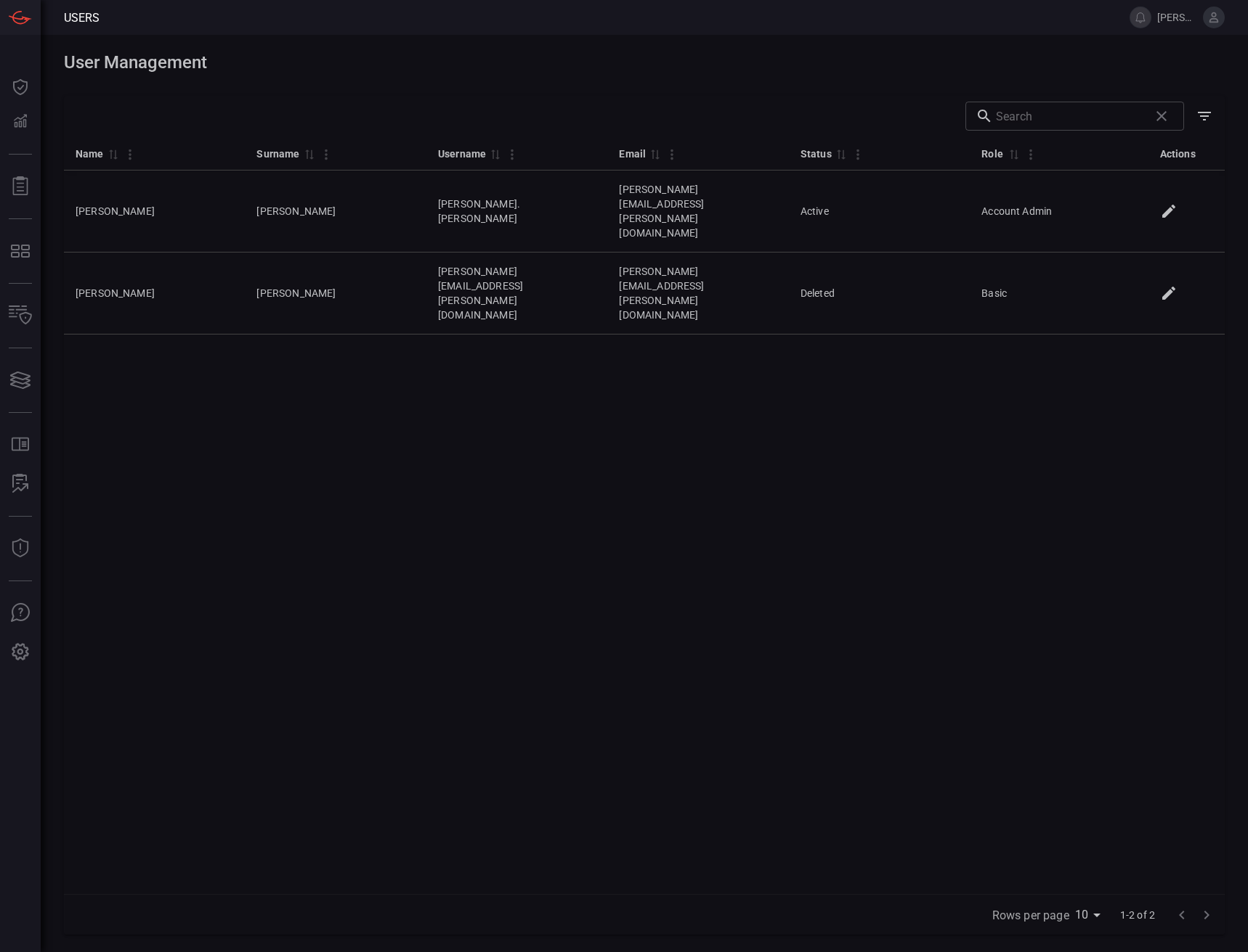
click at [1204, 13] on button at bounding box center [1213, 17] width 21 height 21
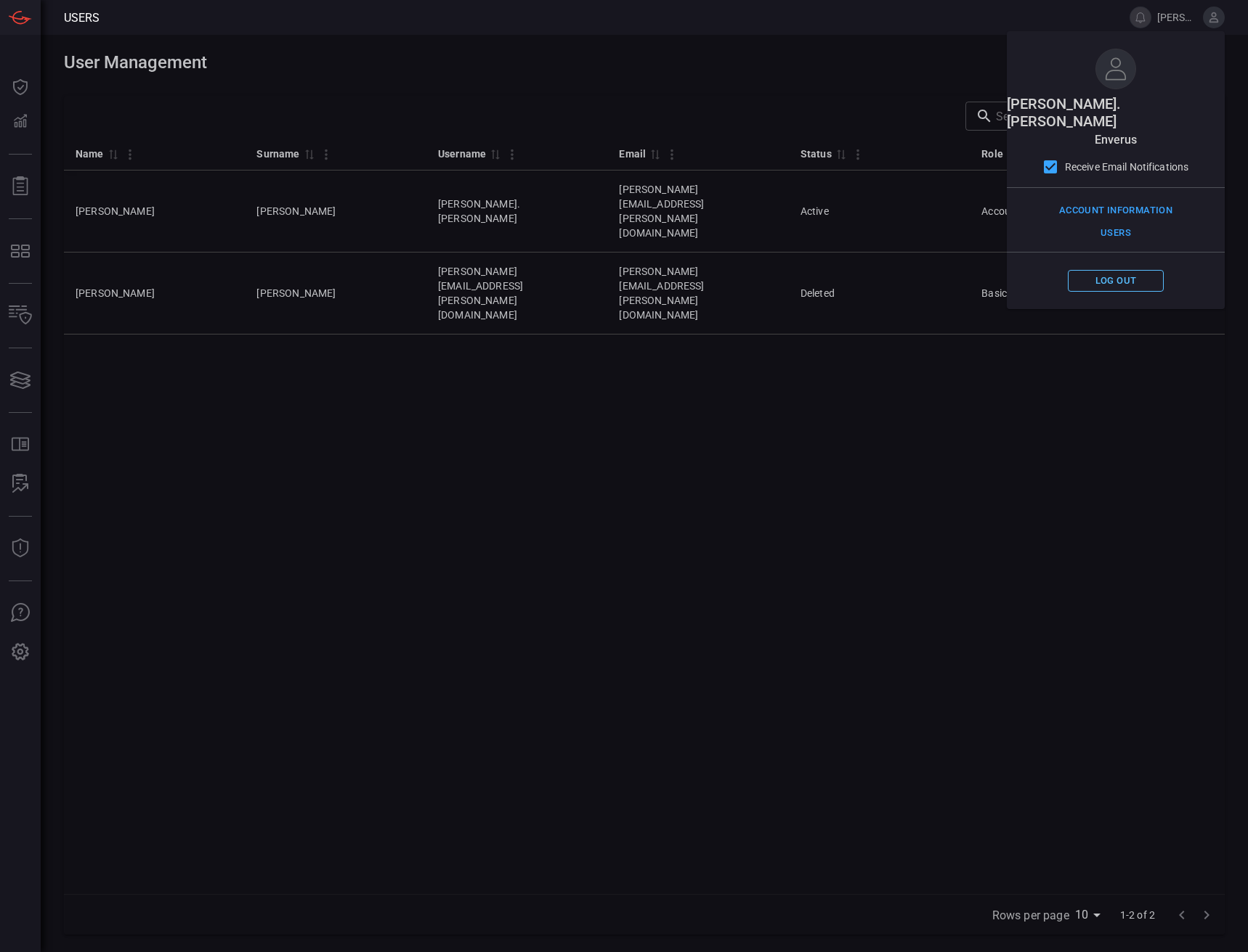
click at [1122, 270] on button "Log out" at bounding box center [1115, 281] width 96 height 22
